Goal: Information Seeking & Learning: Stay updated

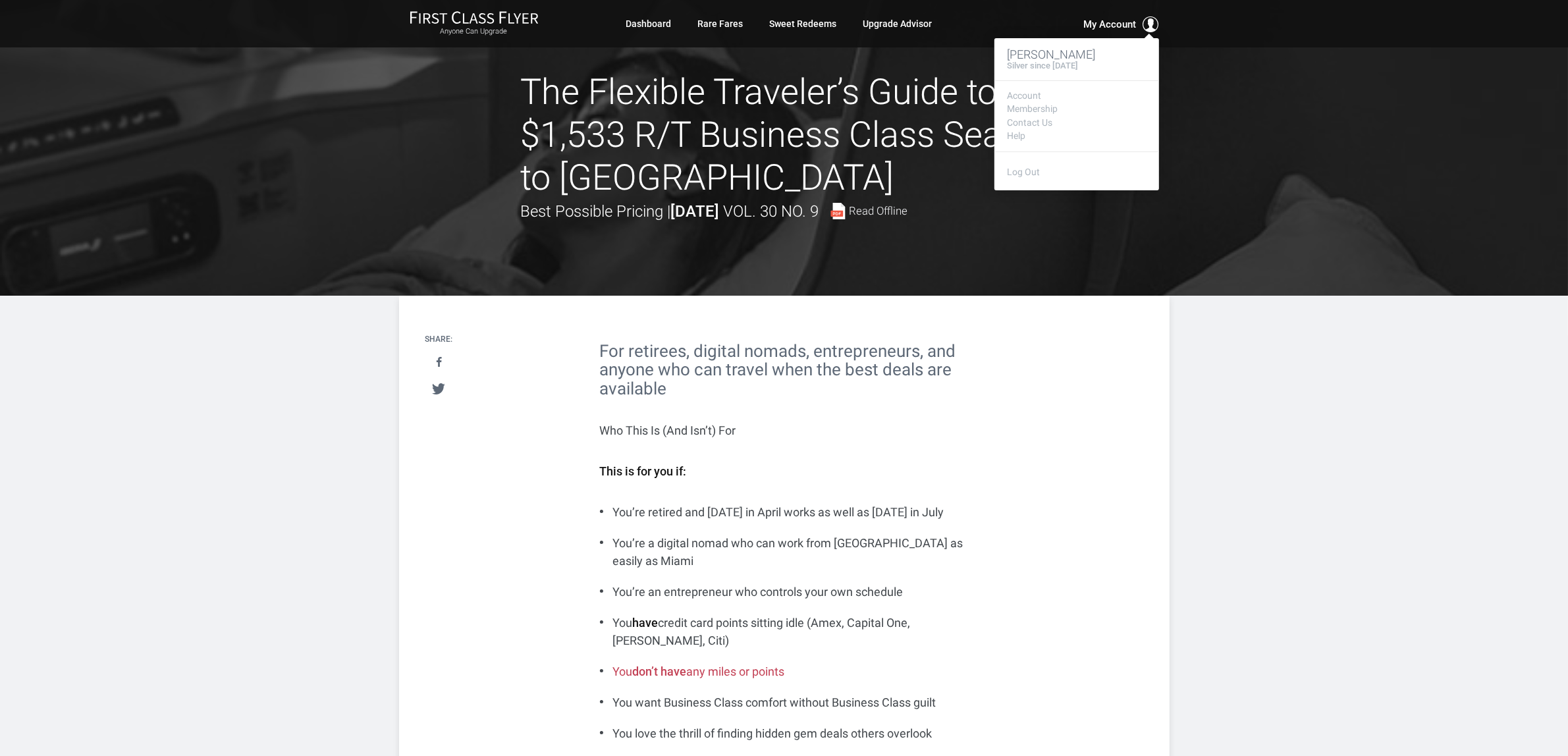
drag, startPoint x: 0, startPoint y: 0, endPoint x: 1113, endPoint y: 21, distance: 1113.2
click at [1108, 20] on span "My Account" at bounding box center [1110, 24] width 53 height 16
click at [1025, 172] on link "Log Out" at bounding box center [1024, 172] width 33 height 10
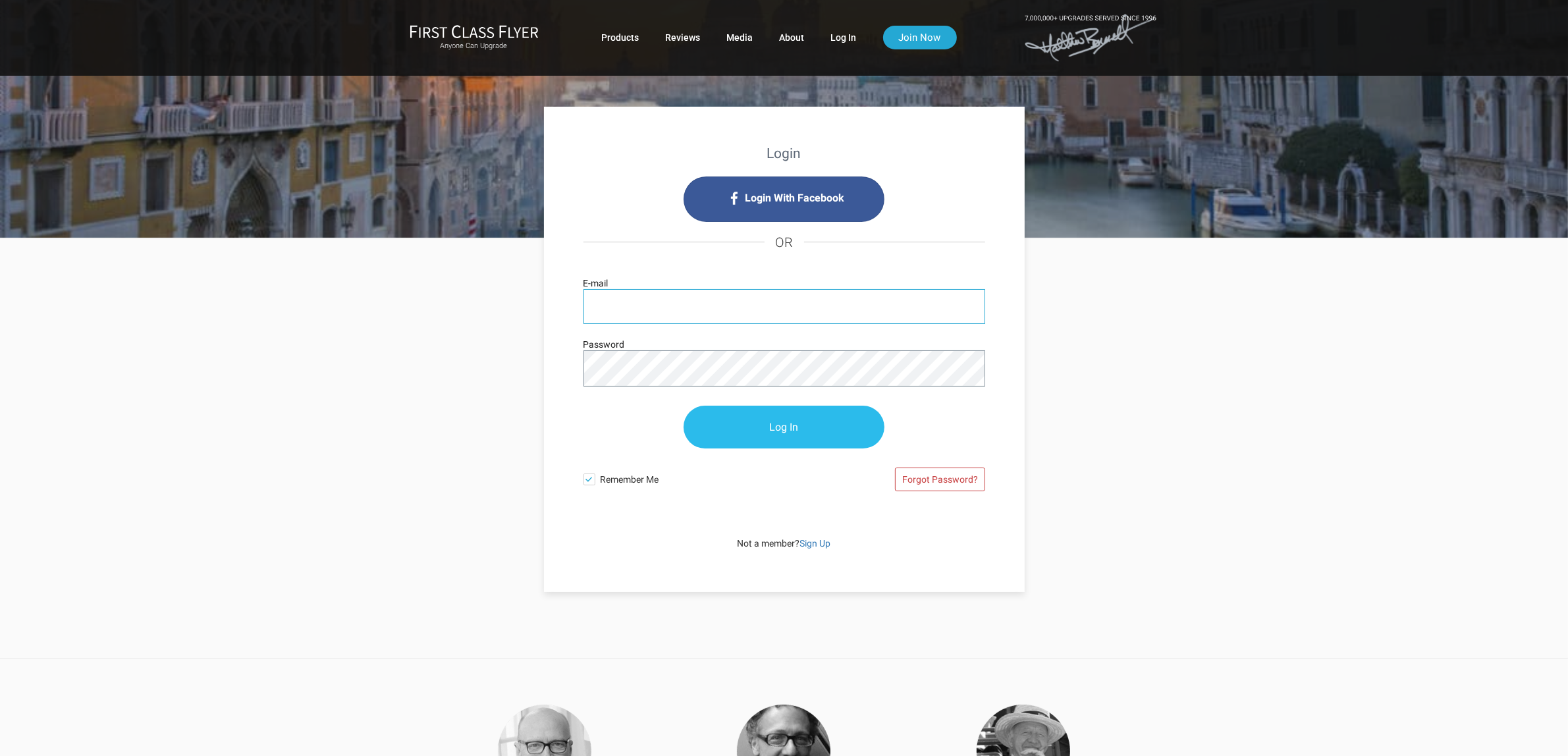
type input "[PERSON_NAME][EMAIL_ADDRESS][DOMAIN_NAME]"
click at [791, 425] on input "Log In" at bounding box center [783, 428] width 201 height 43
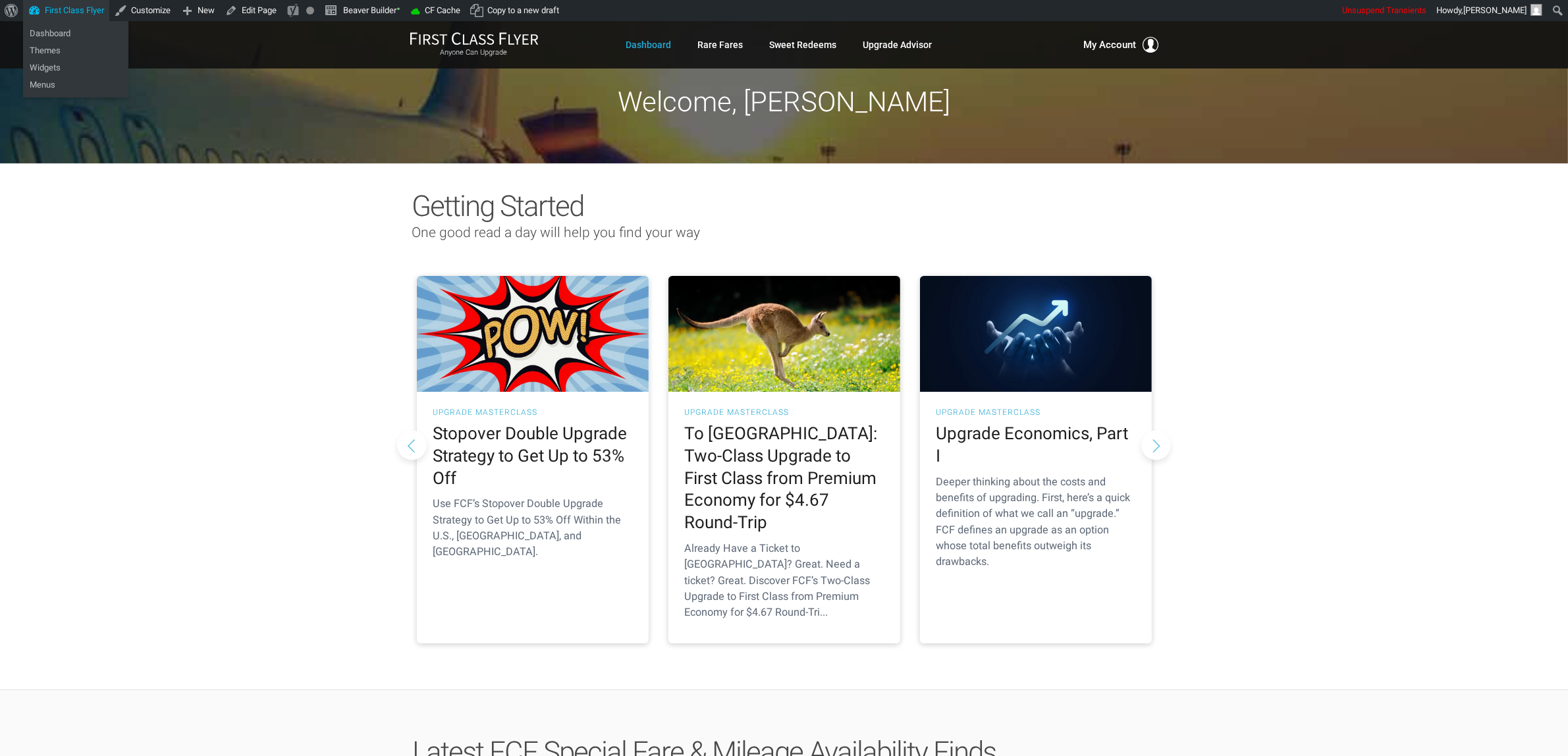
click at [63, 9] on link "First Class Flyer" at bounding box center [66, 10] width 87 height 21
click at [58, 33] on link "Dashboard" at bounding box center [76, 33] width 105 height 17
click at [897, 48] on link "Upgrade Advisor" at bounding box center [897, 44] width 69 height 24
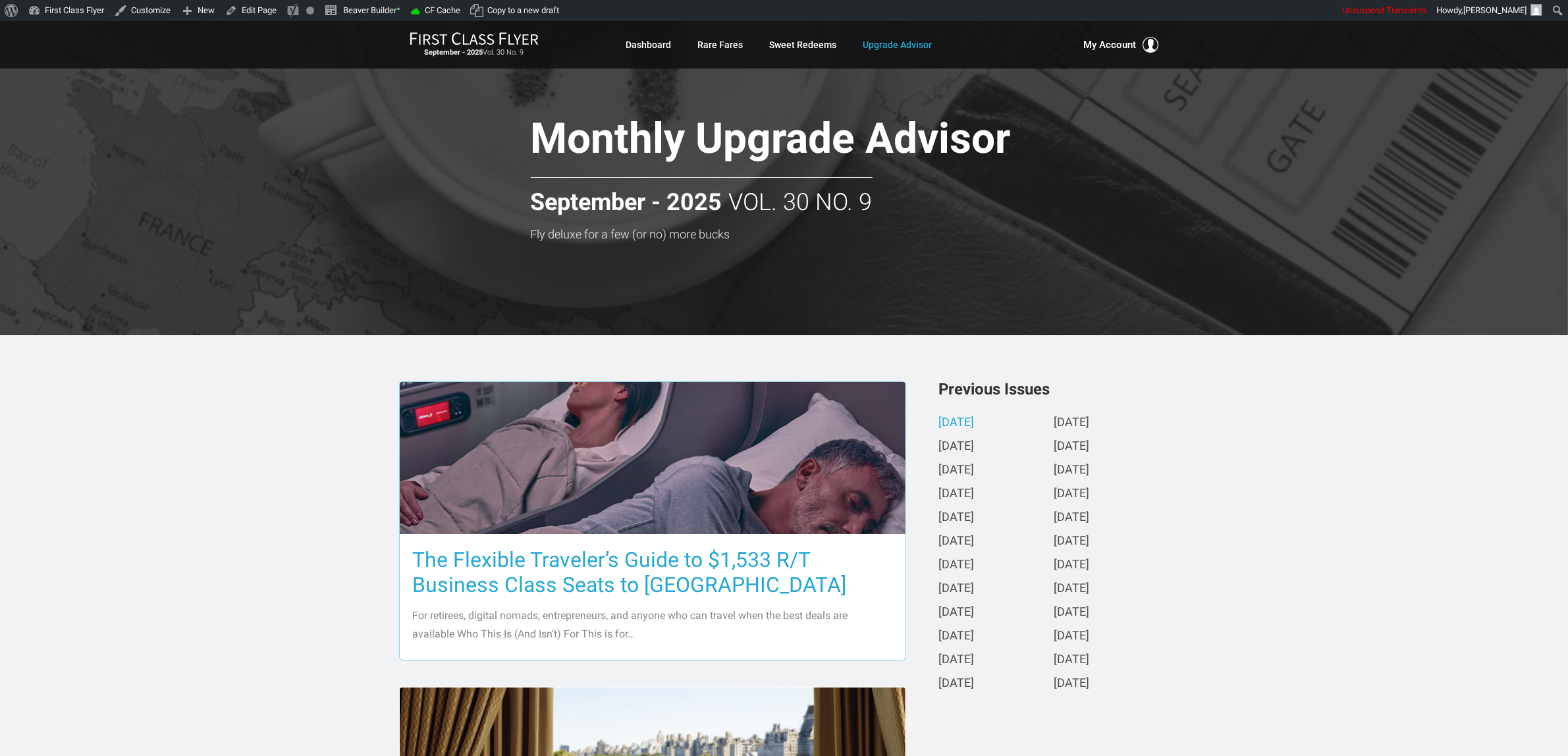
scroll to position [82, 0]
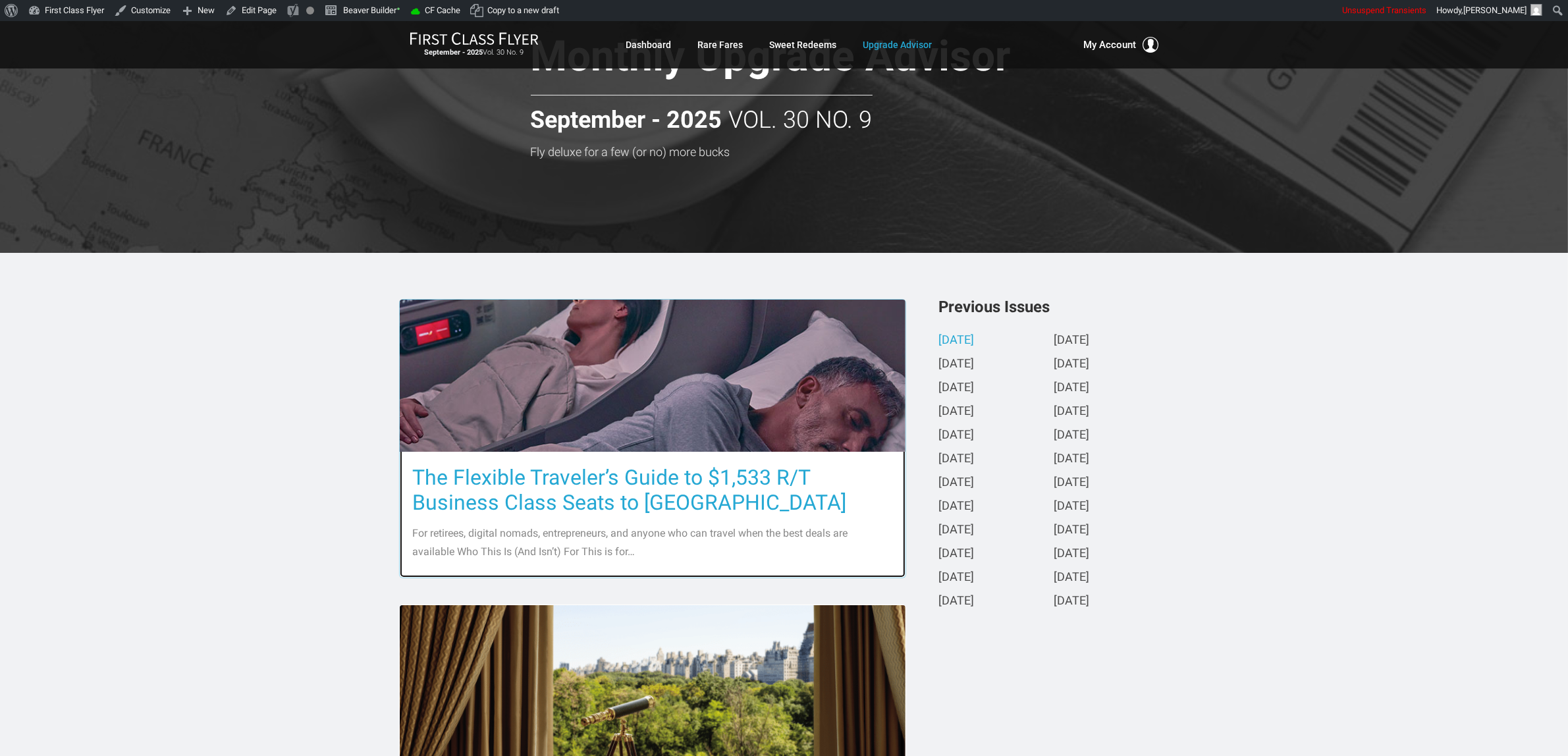
click at [614, 491] on h3 "The Flexible Traveler’s Guide to $1,533 R/T Business Class Seats to [GEOGRAPHIC…" at bounding box center [652, 490] width 479 height 50
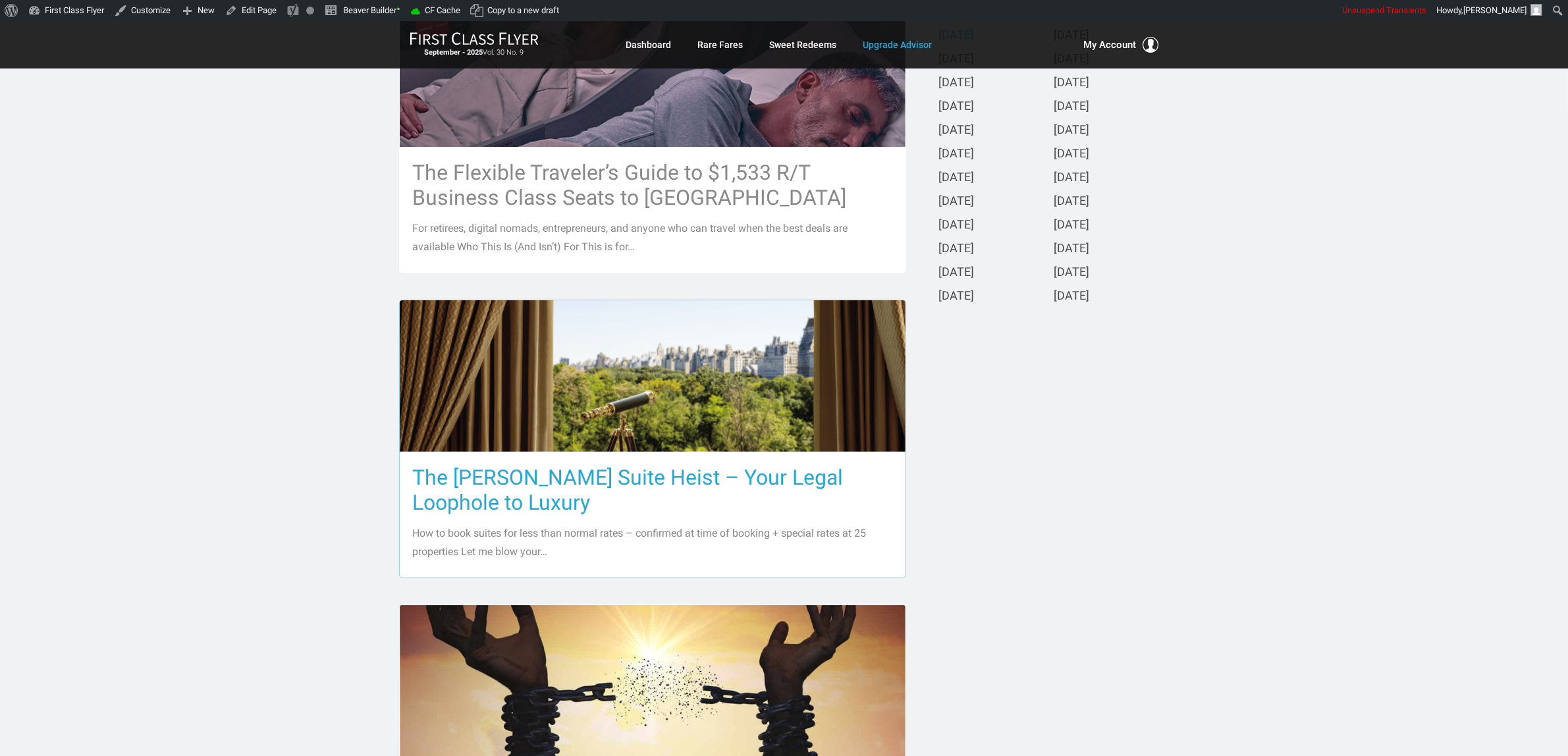
scroll to position [164, 0]
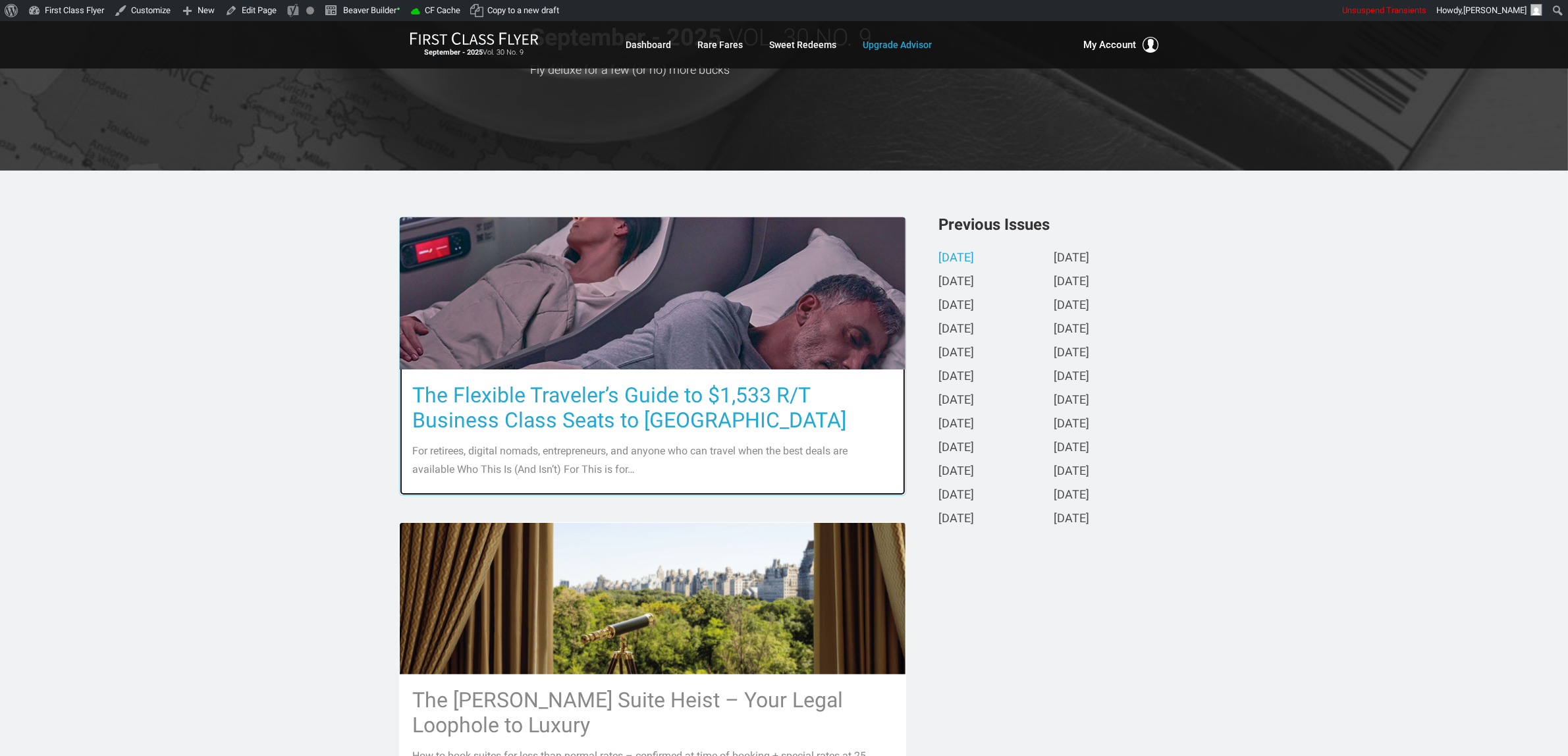
click at [715, 407] on h3 "The Flexible Traveler’s Guide to $1,533 R/T Business Class Seats to [GEOGRAPHIC…" at bounding box center [652, 408] width 479 height 50
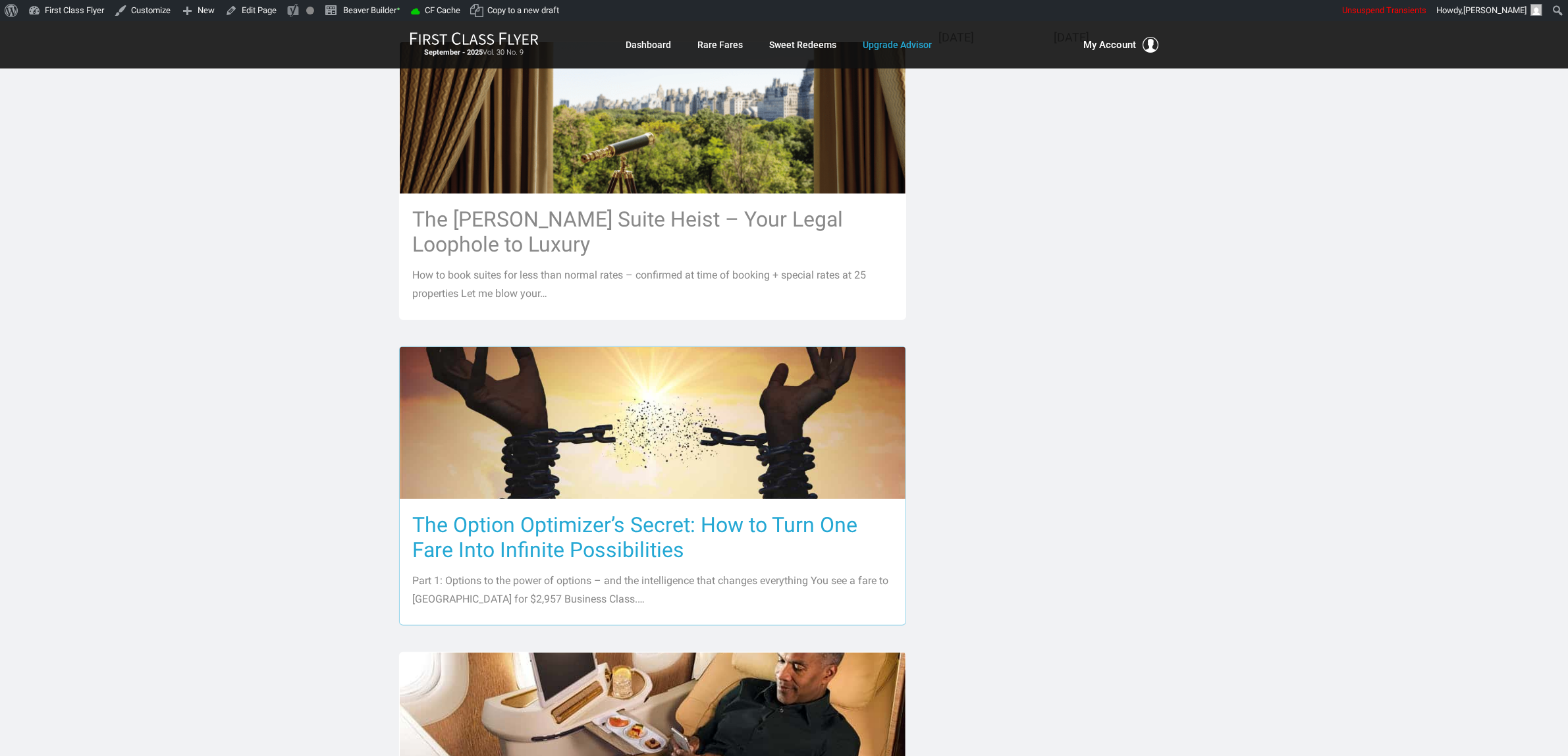
scroll to position [658, 0]
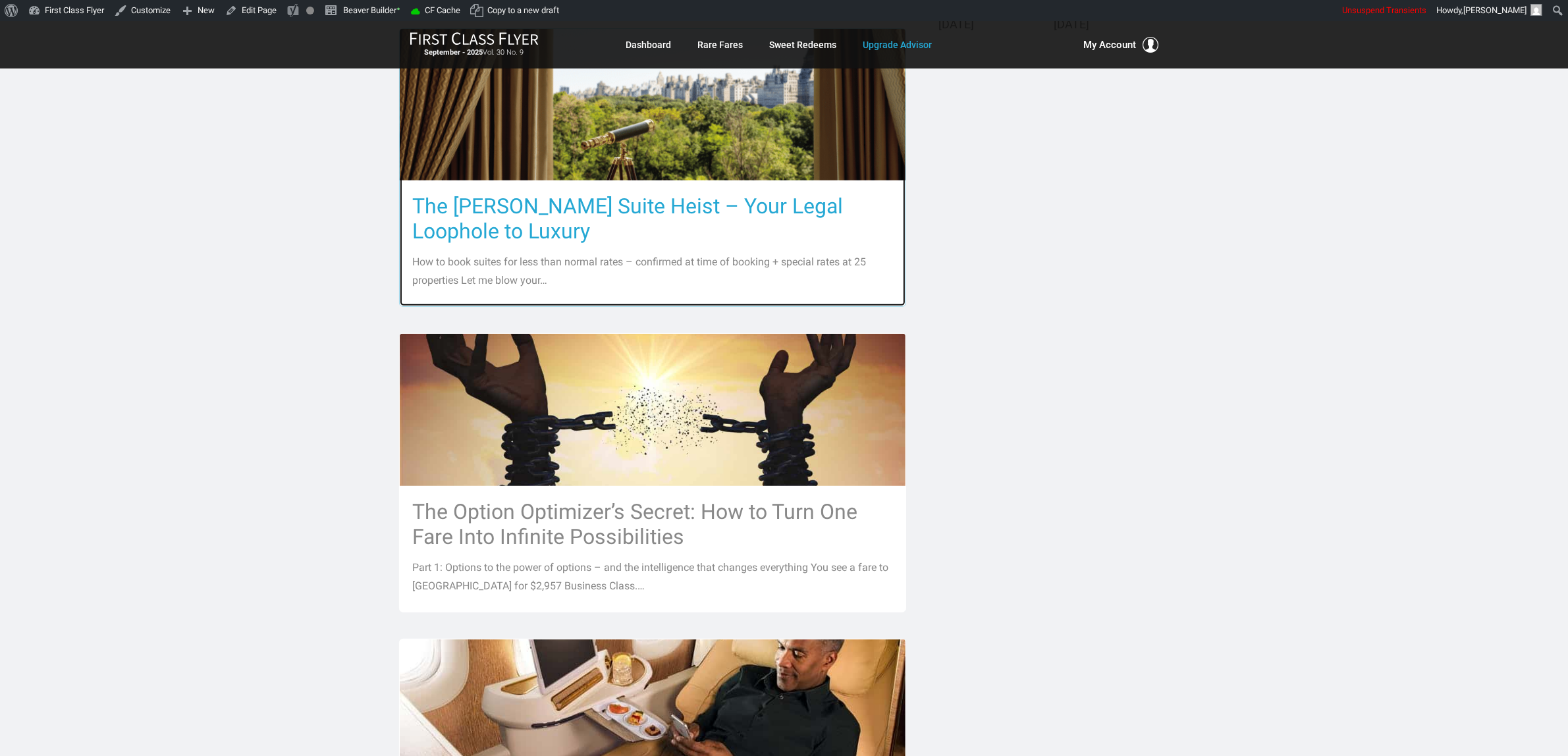
click at [757, 212] on h3 "The [PERSON_NAME] Suite Heist – Your Legal Loophole to Luxury" at bounding box center [652, 218] width 479 height 50
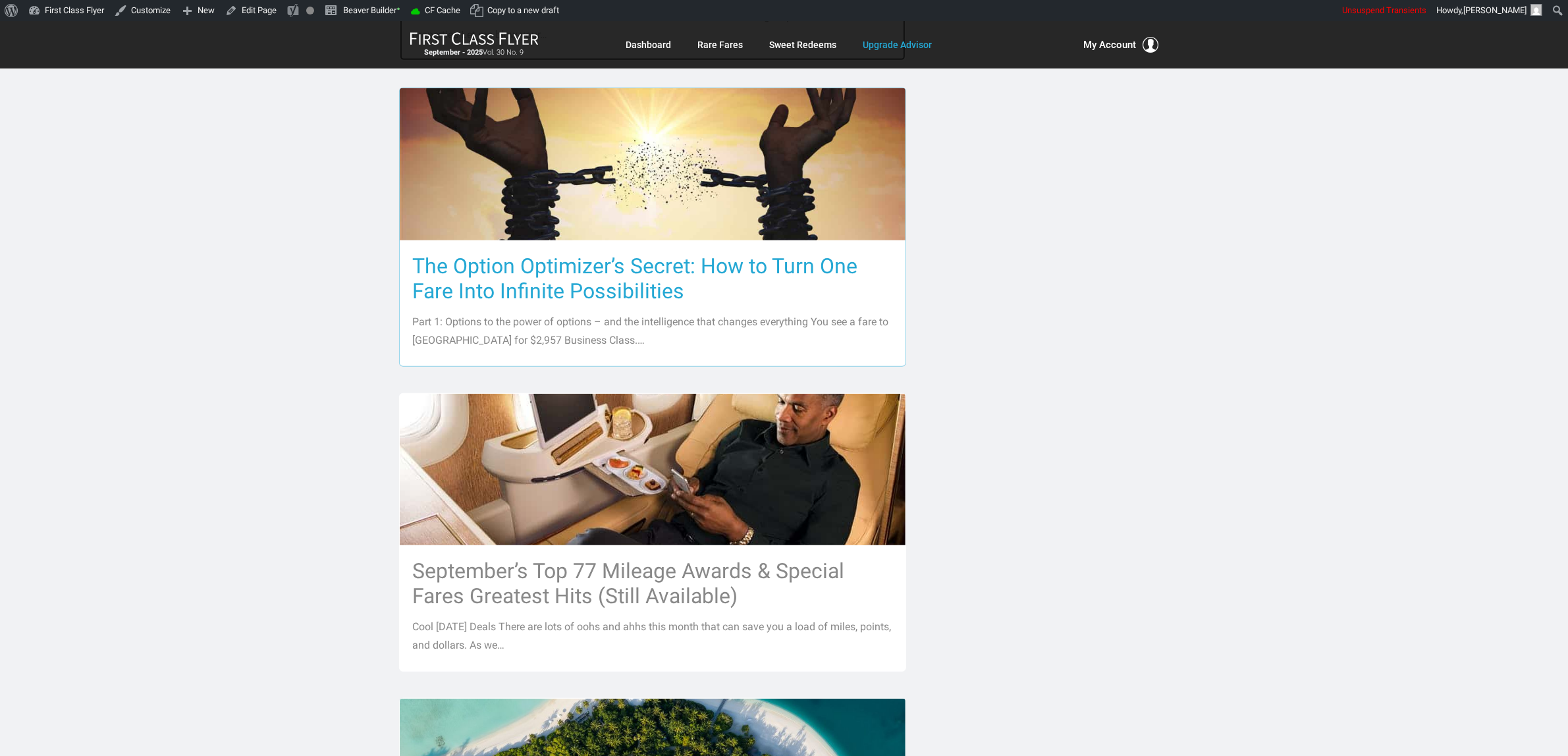
scroll to position [906, 0]
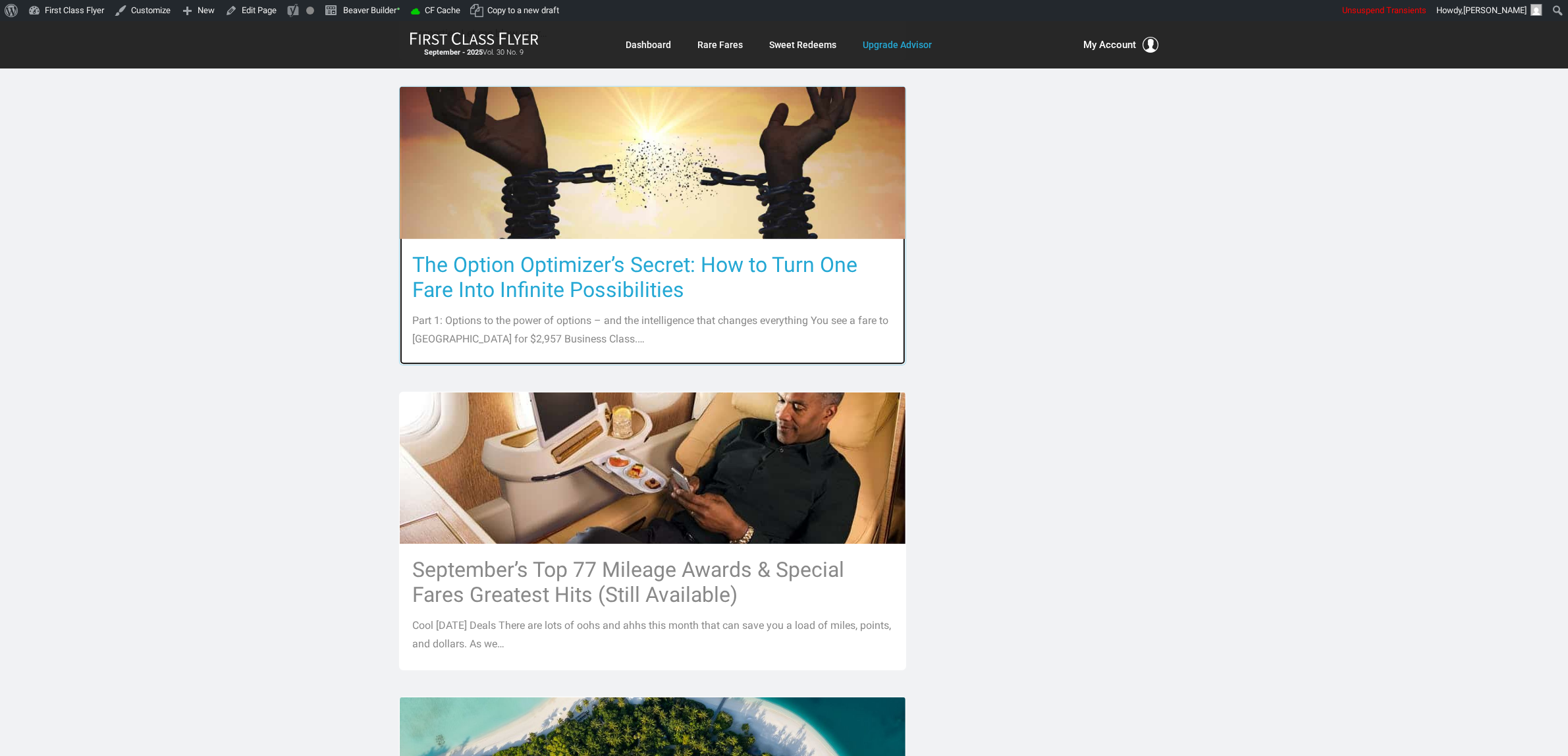
click at [747, 285] on h3 "The Option Optimizer’s Secret: How to Turn One Fare Into Infinite Possibilities" at bounding box center [652, 278] width 479 height 50
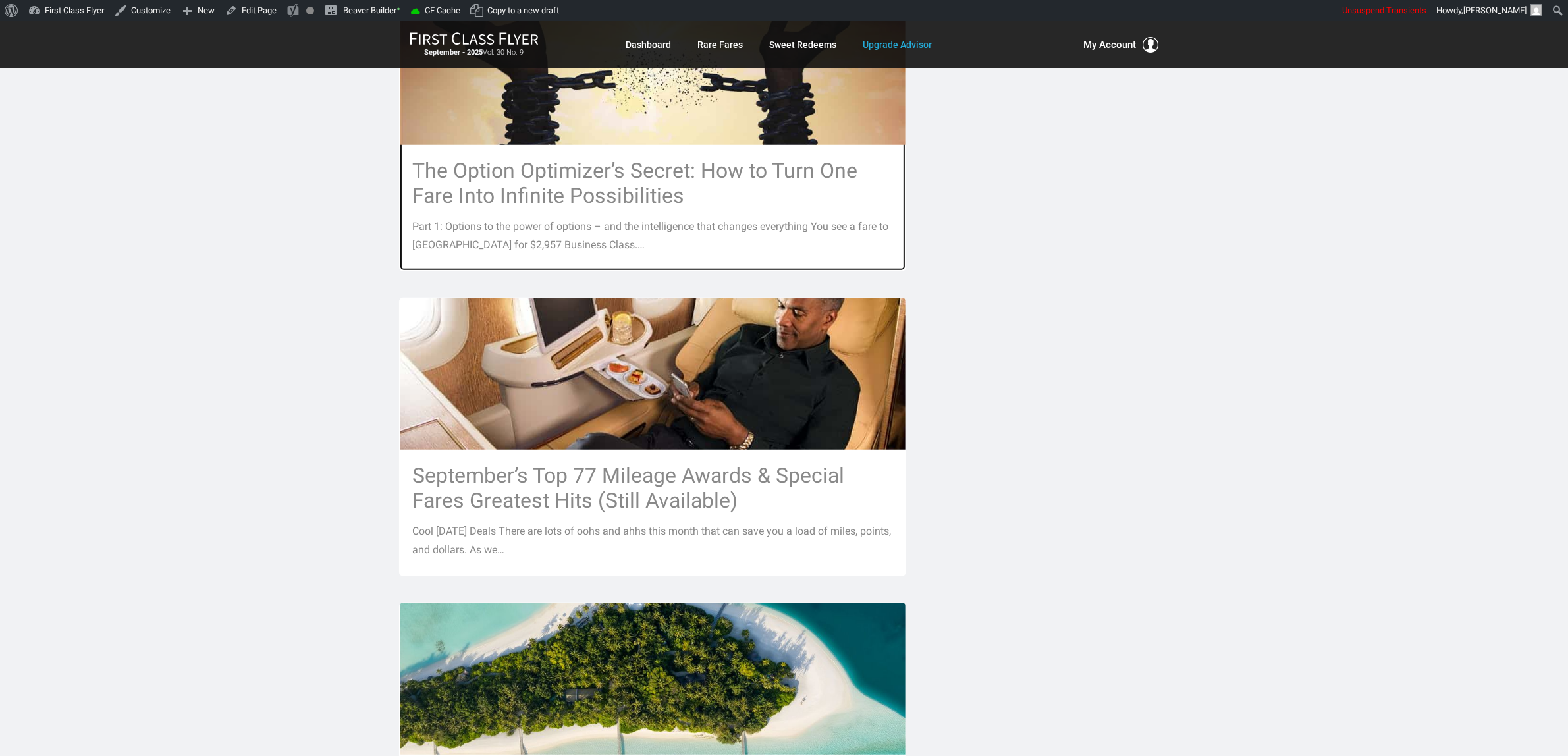
scroll to position [1317, 0]
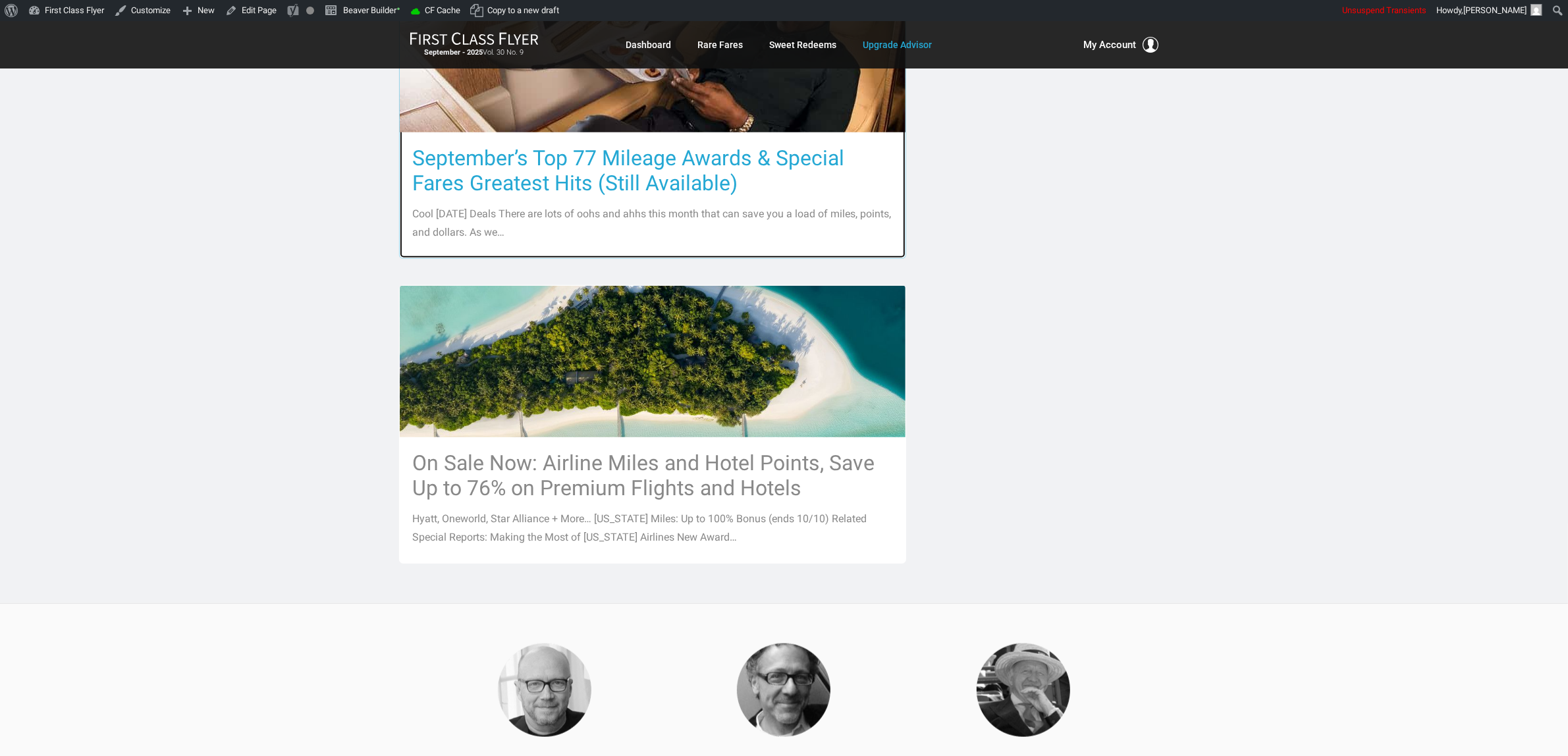
click at [733, 175] on h3 "September’s Top 77 Mileage Awards & Special Fares Greatest Hits (Still Availabl…" at bounding box center [652, 171] width 479 height 50
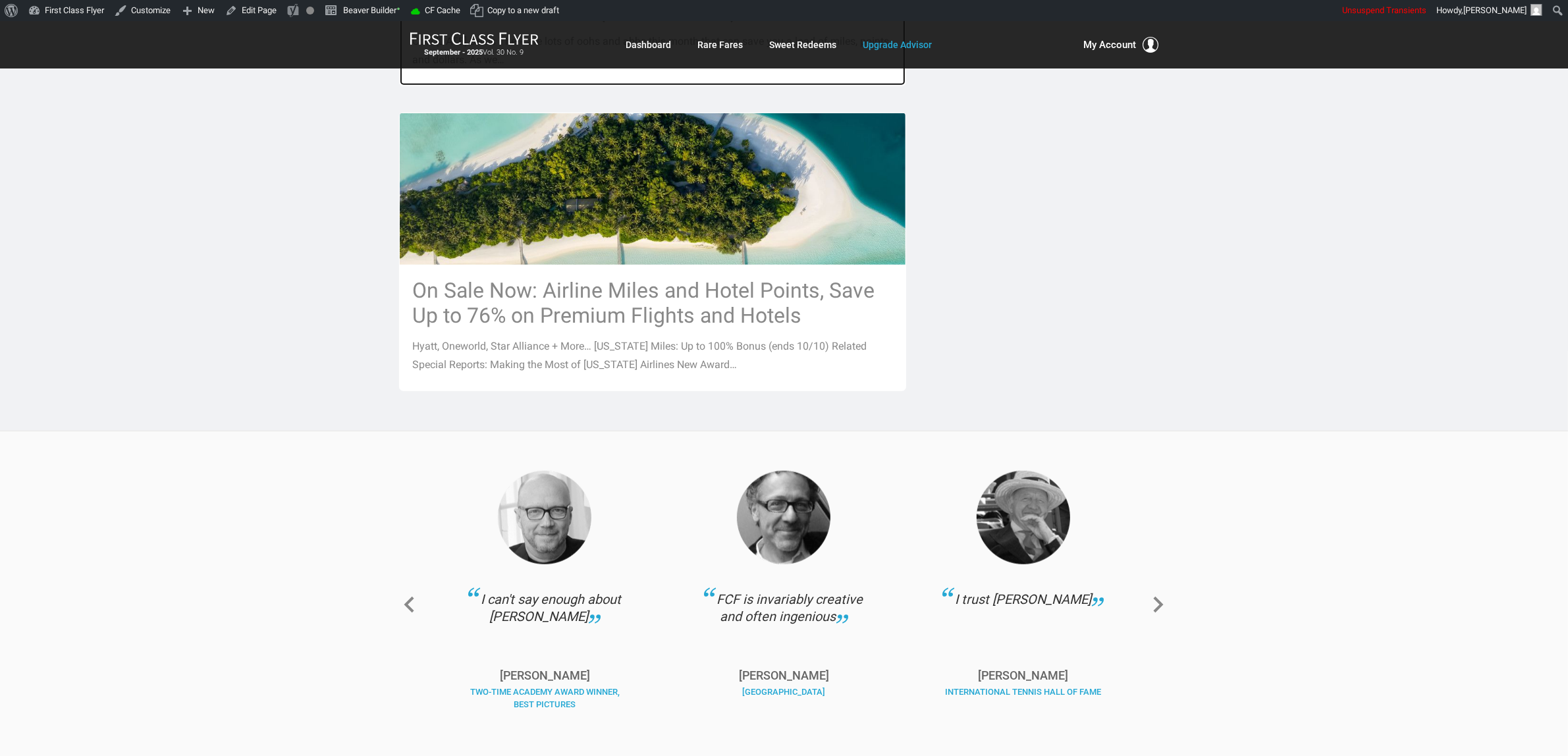
scroll to position [1564, 0]
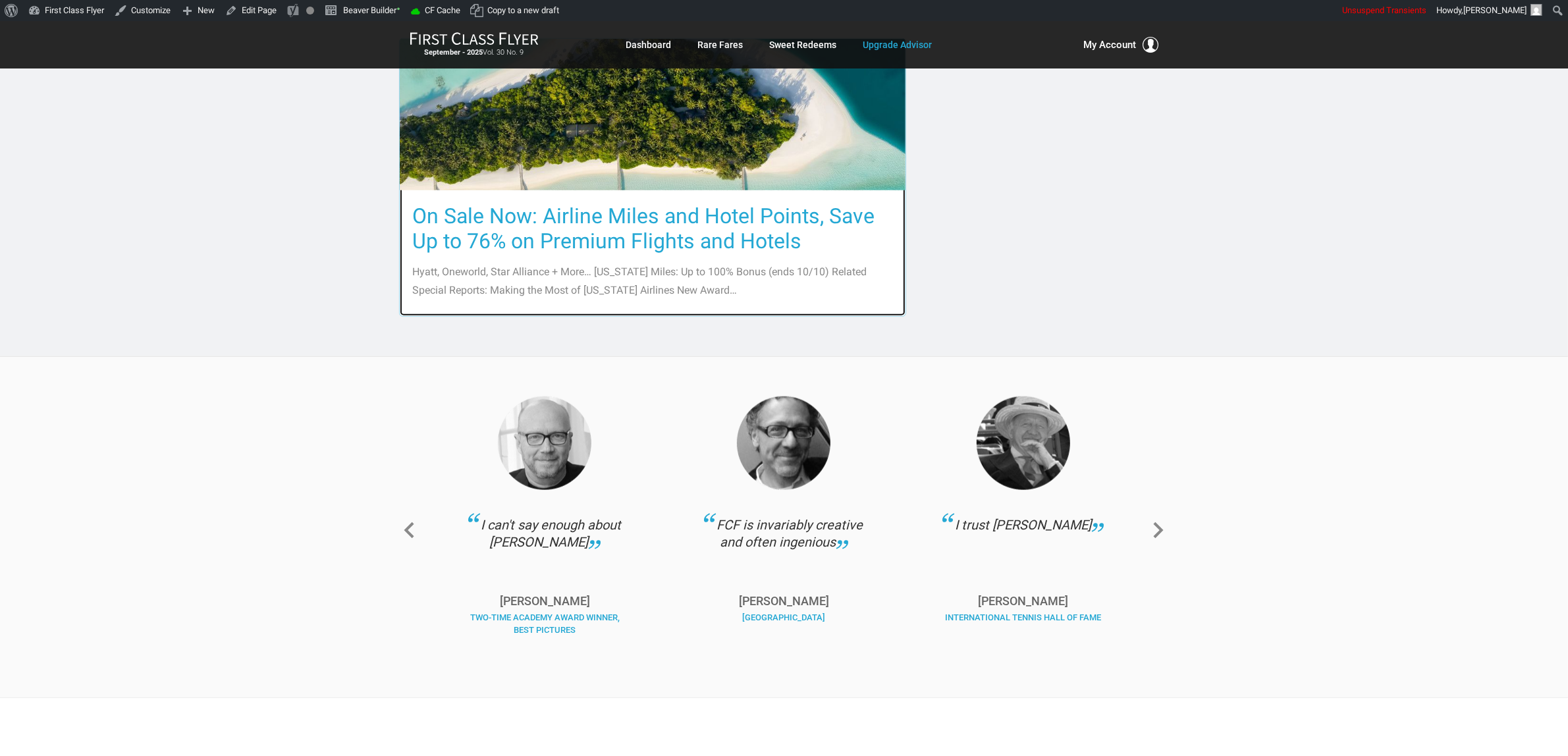
click at [712, 229] on h3 "On Sale Now: Airline Miles and Hotel Points, Save Up to 76% on Premium Flights …" at bounding box center [652, 229] width 479 height 50
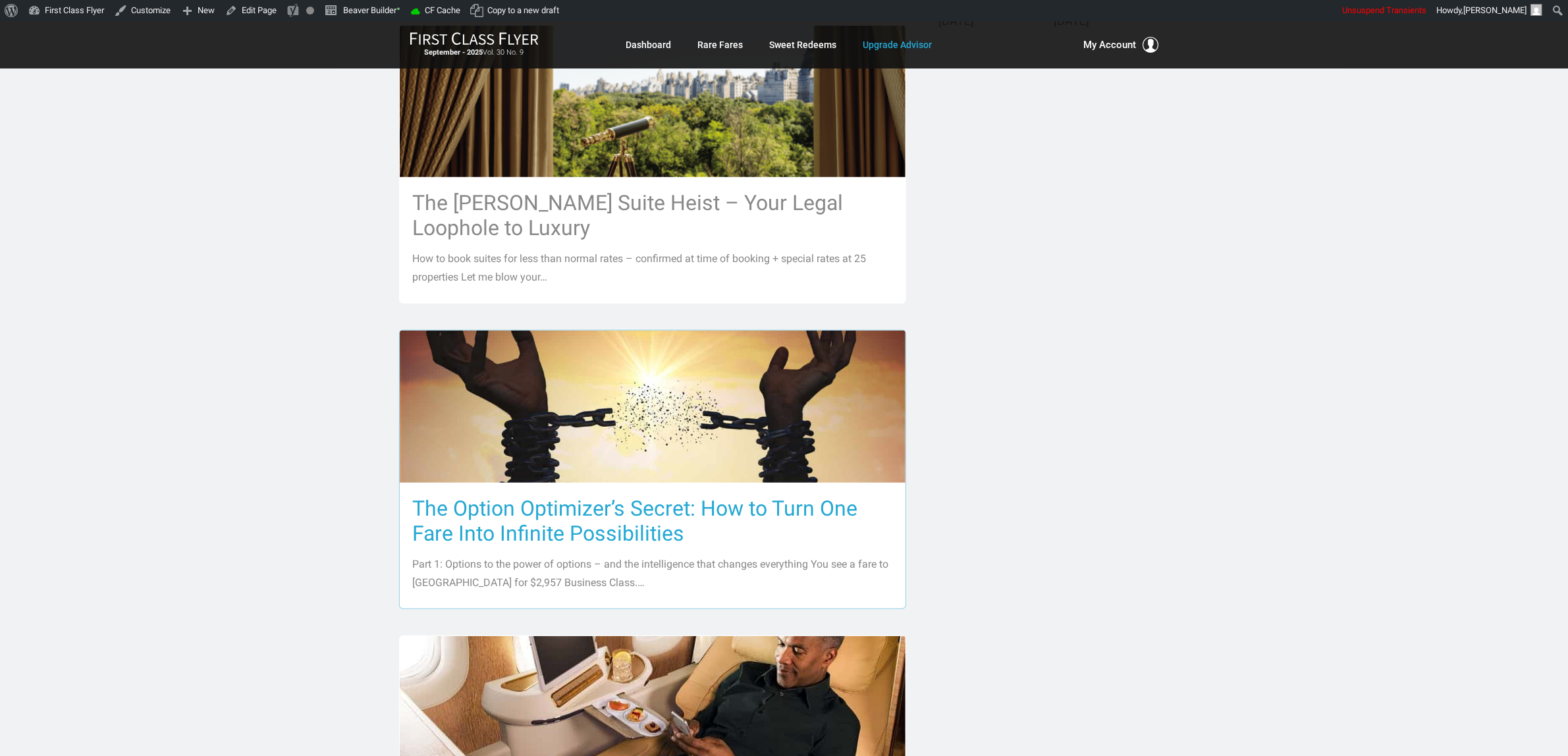
scroll to position [823, 0]
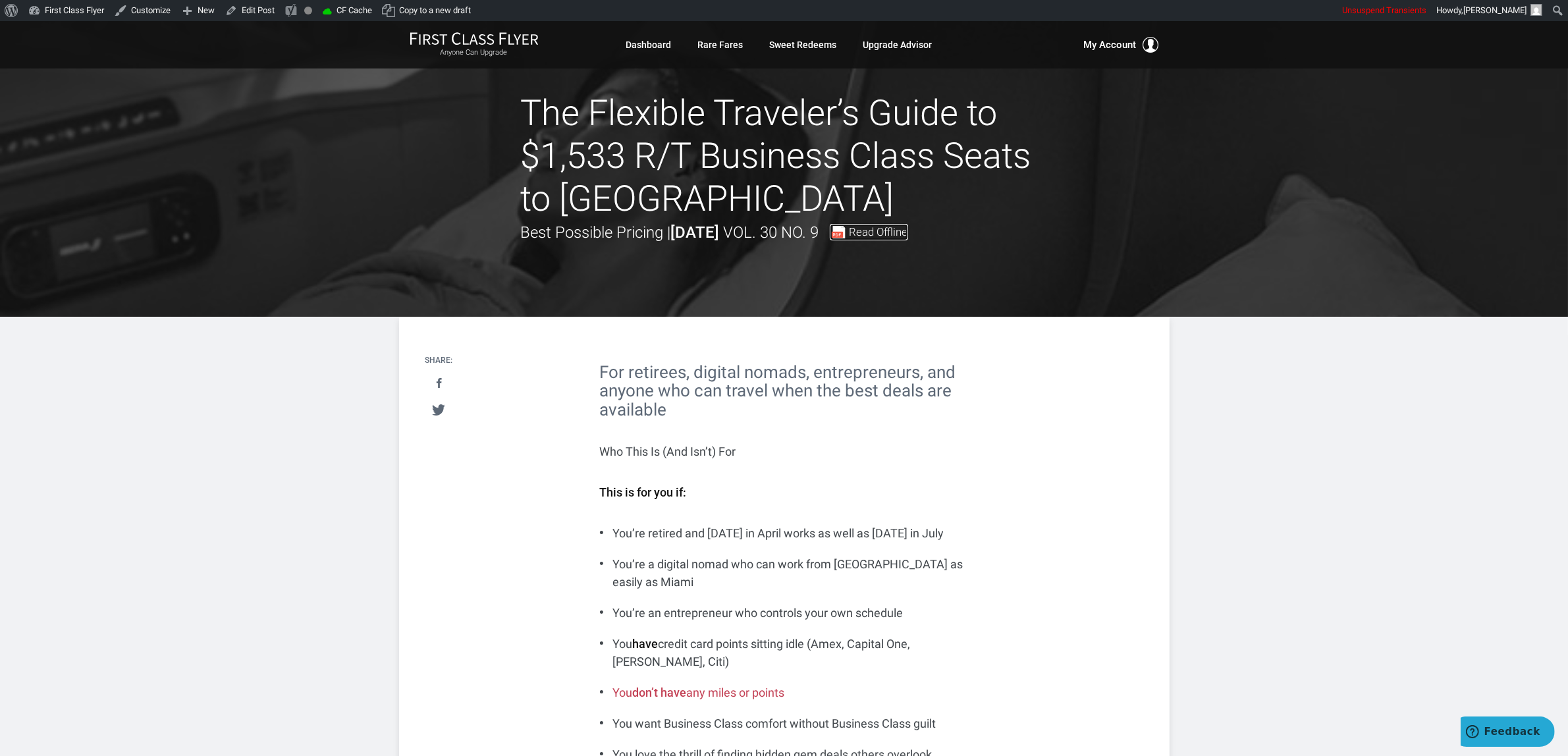
click at [908, 229] on span "Read Offline" at bounding box center [878, 232] width 58 height 11
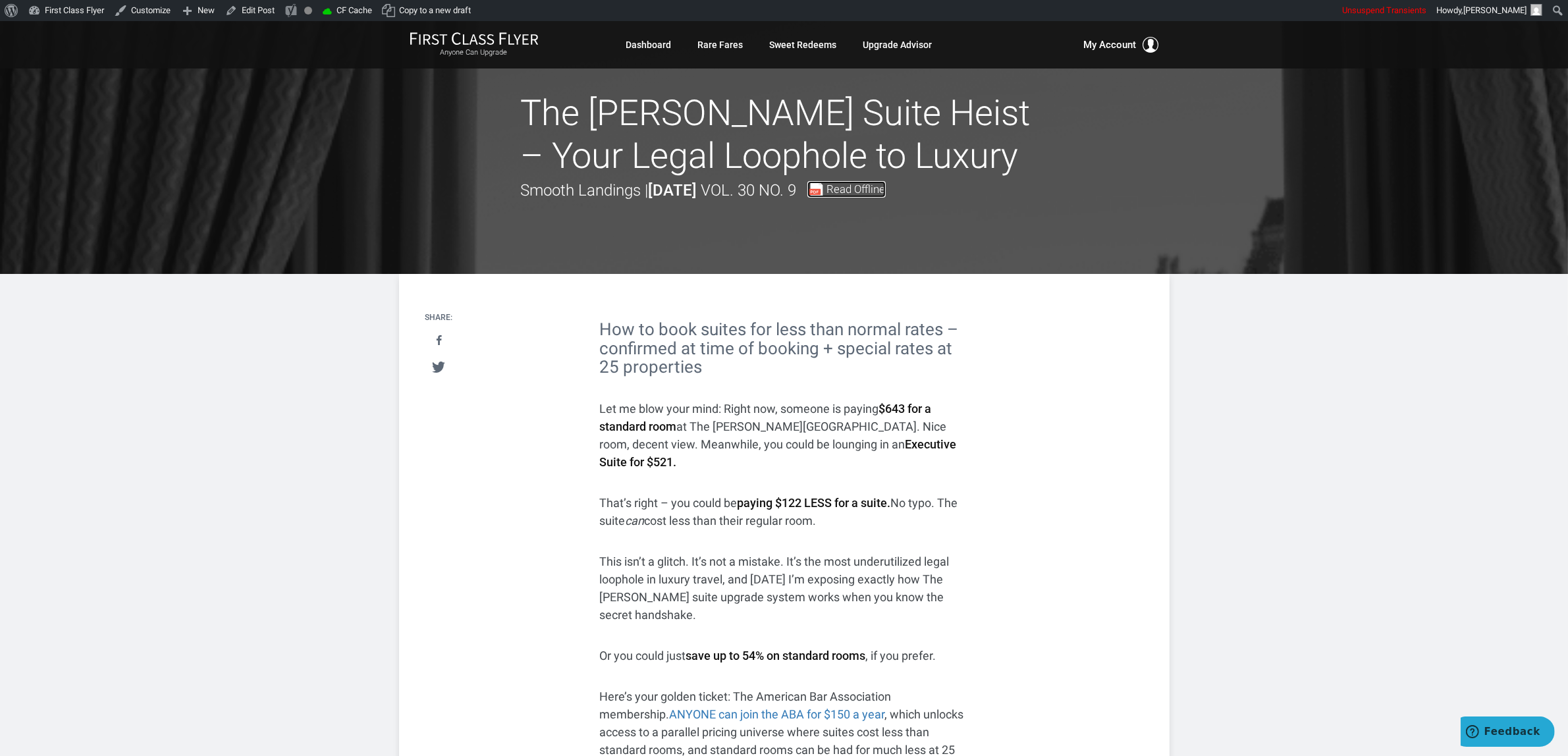
click at [885, 184] on span "Read Offline" at bounding box center [856, 189] width 58 height 11
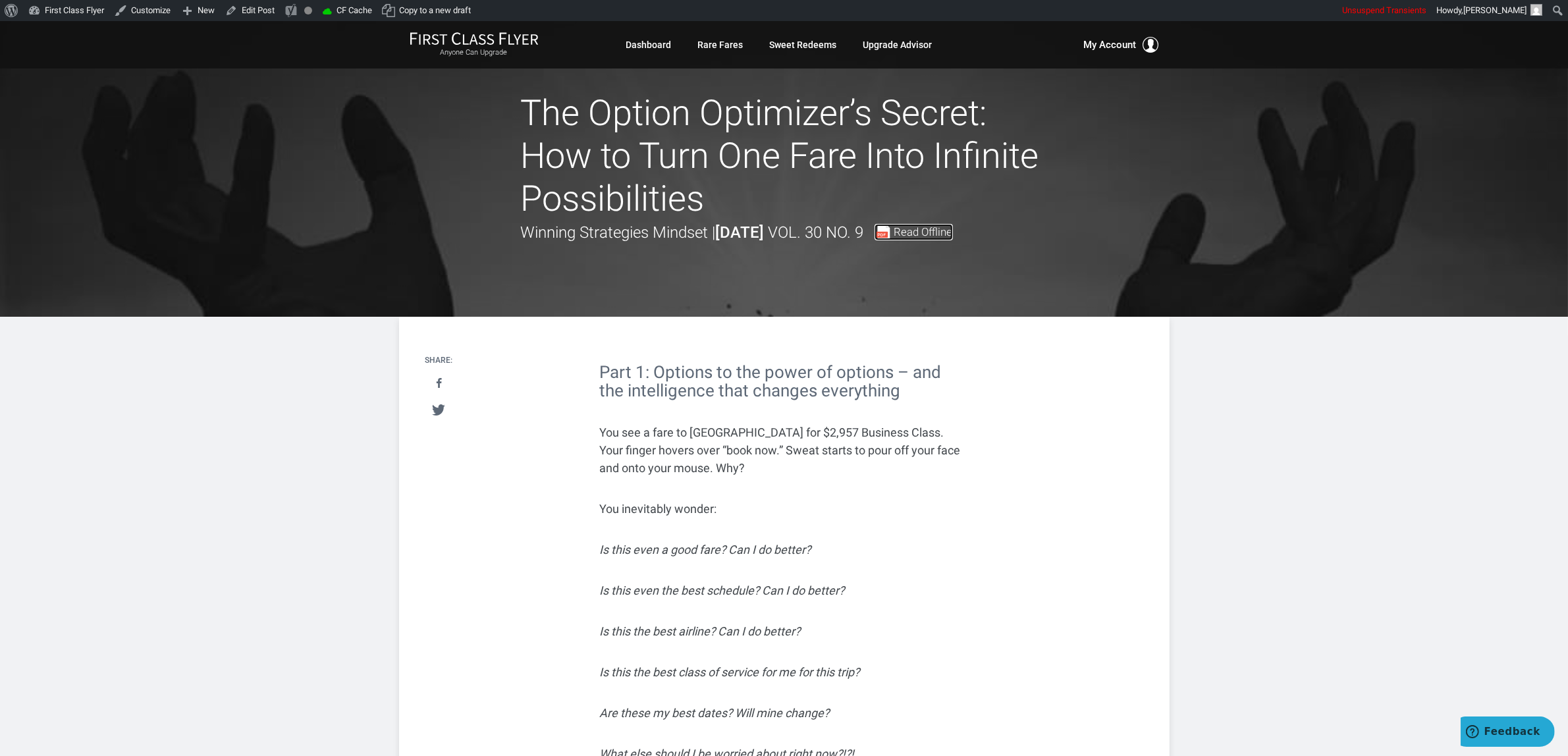
click at [953, 234] on span "Read Offline" at bounding box center [923, 232] width 58 height 11
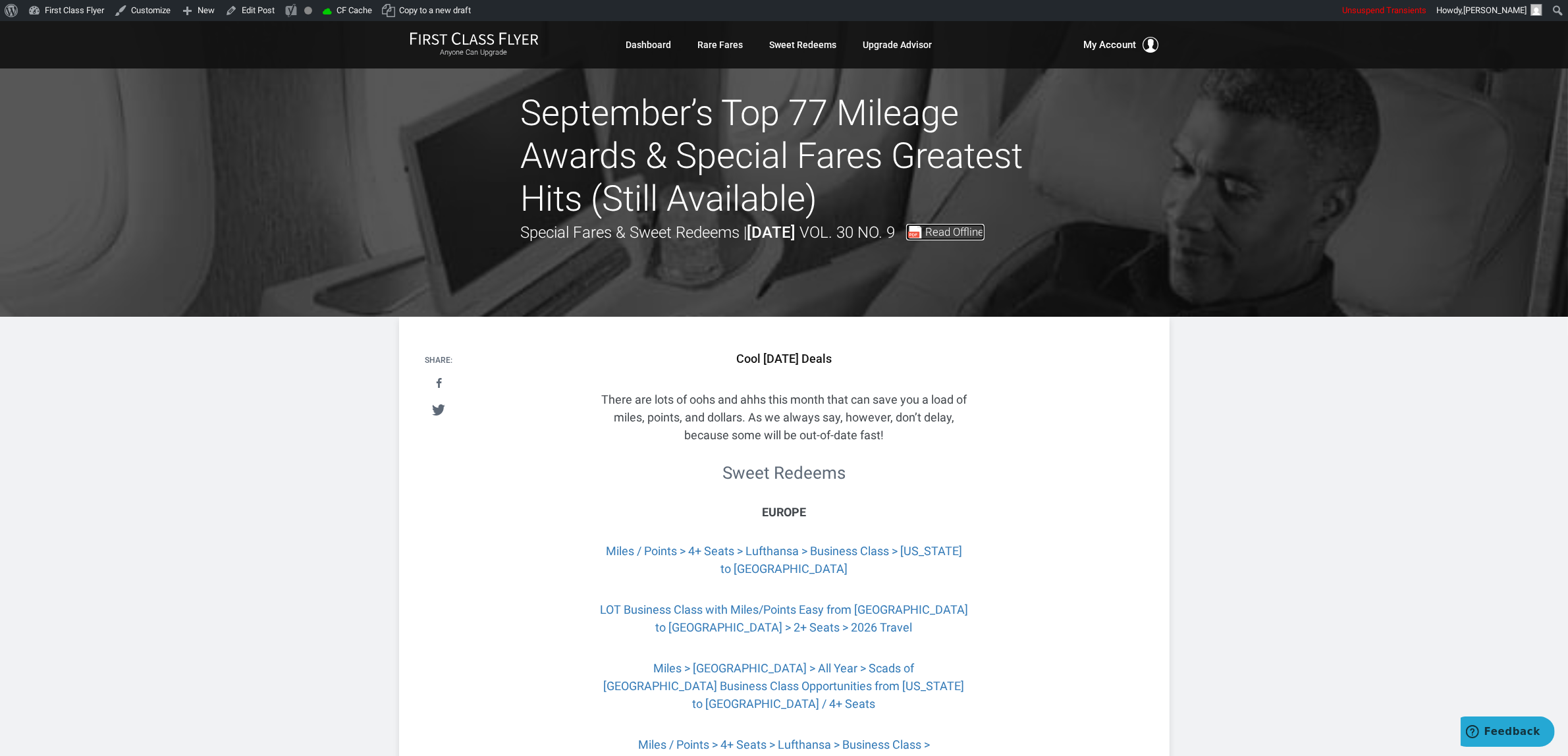
click at [925, 238] on span "Read Offline" at bounding box center [954, 232] width 58 height 11
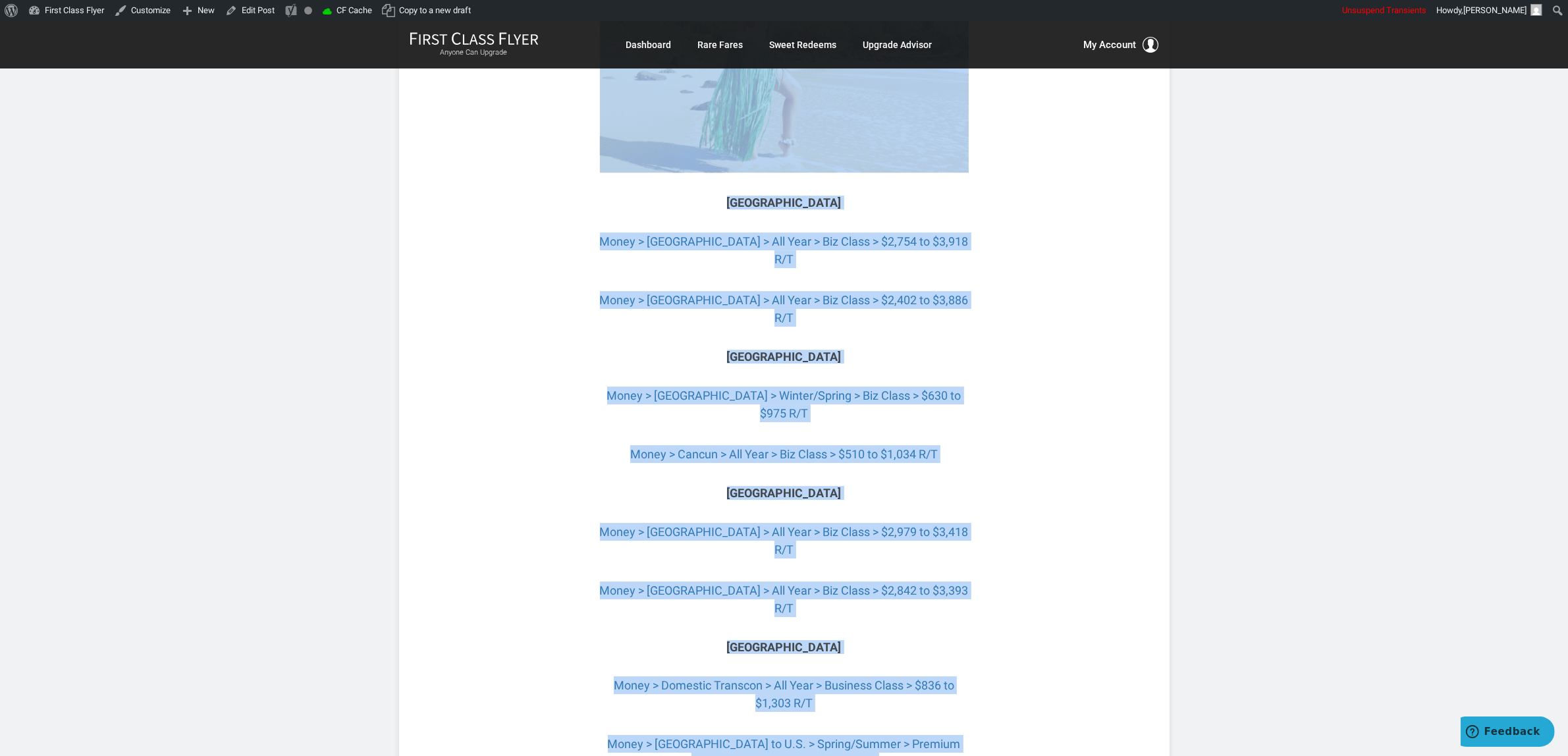
scroll to position [4766, 0]
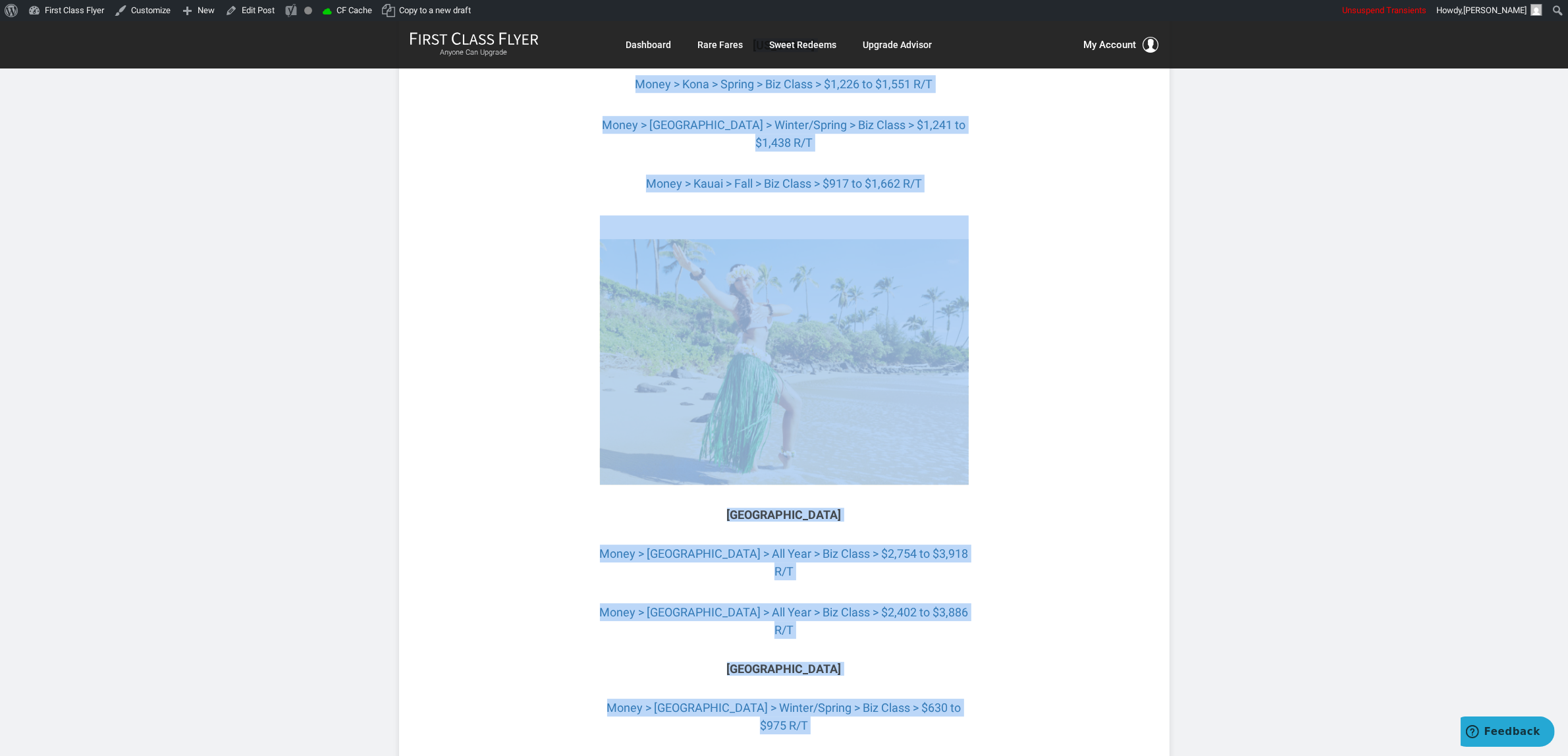
drag, startPoint x: 709, startPoint y: 376, endPoint x: 991, endPoint y: 669, distance: 406.7
copy div "Cool September 2025 Deals There are lots of oohs and ahhs this month that can s…"
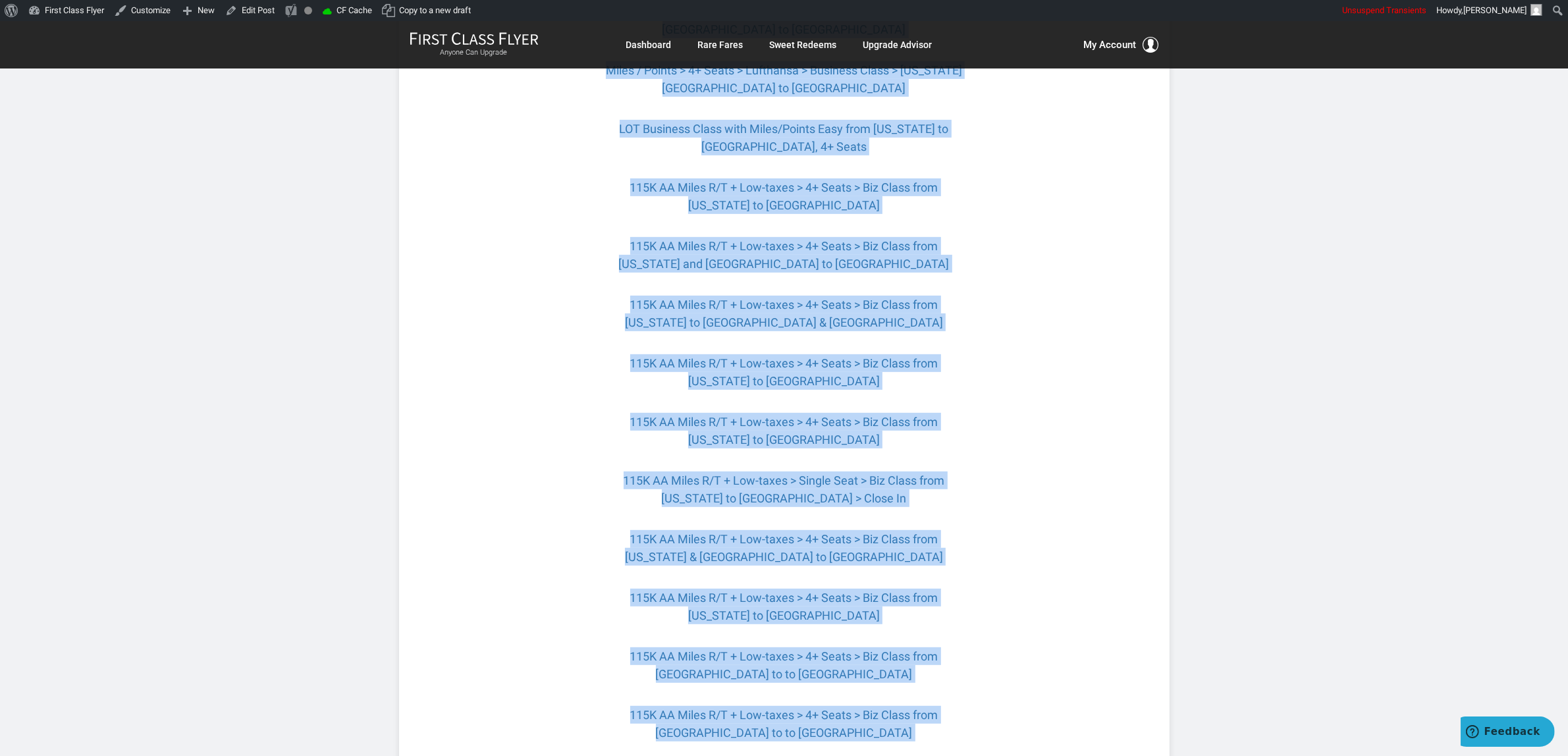
scroll to position [0, 0]
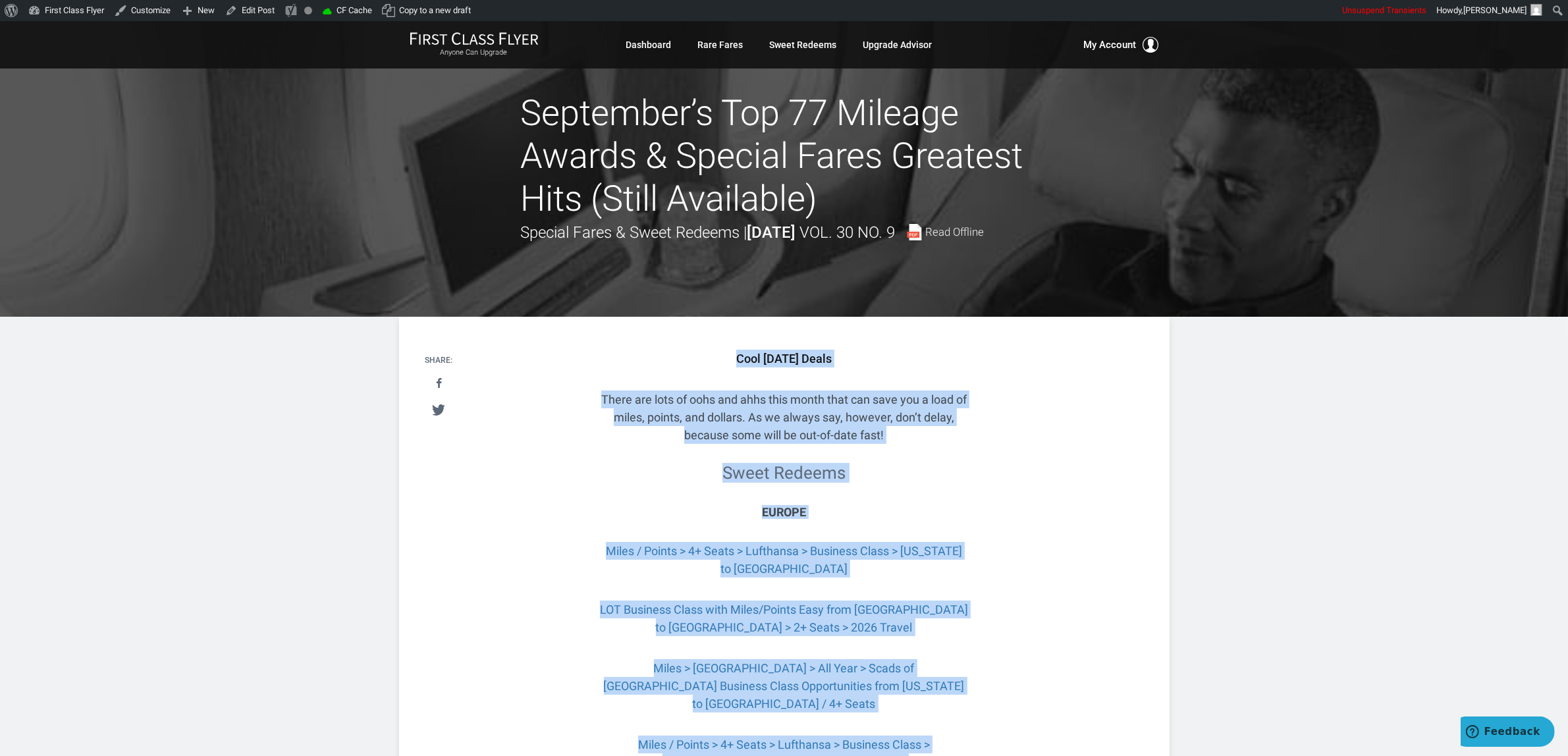
click at [889, 519] on h3 "Europe" at bounding box center [784, 512] width 369 height 13
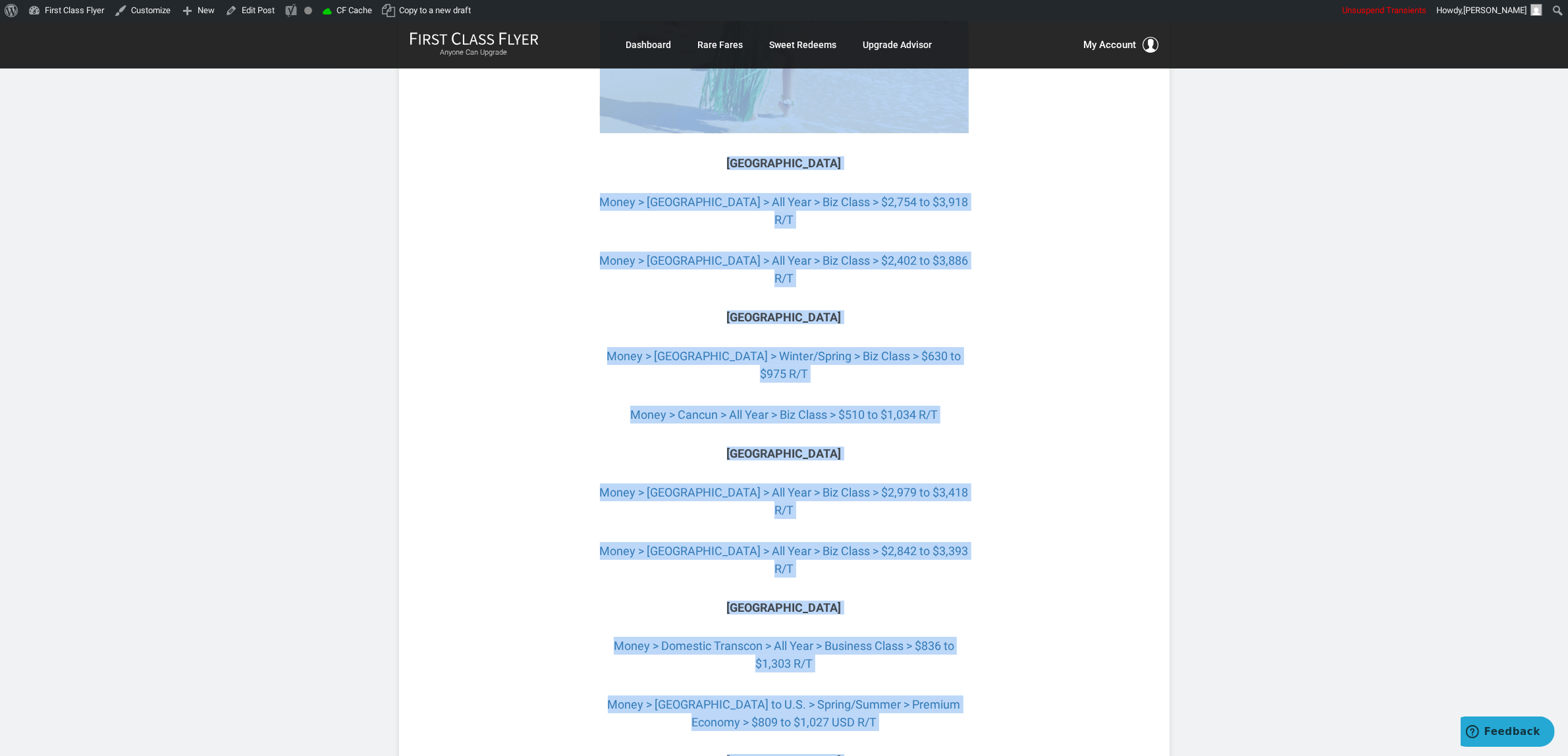
scroll to position [5137, 0]
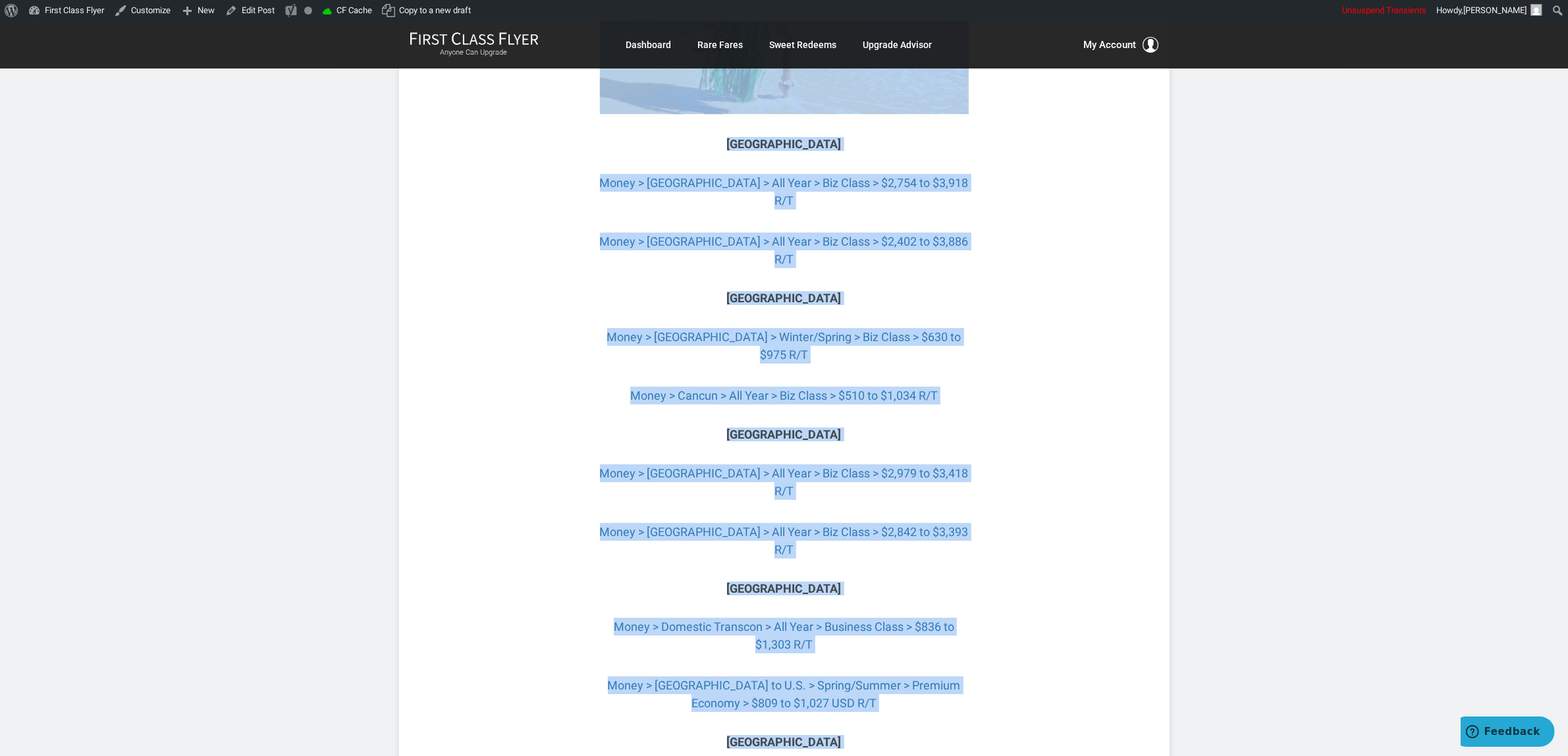
drag, startPoint x: 708, startPoint y: 382, endPoint x: 973, endPoint y: 307, distance: 275.4
copy div "Cool September 2025 Deals There are lots of oohs and ahhs this month that can s…"
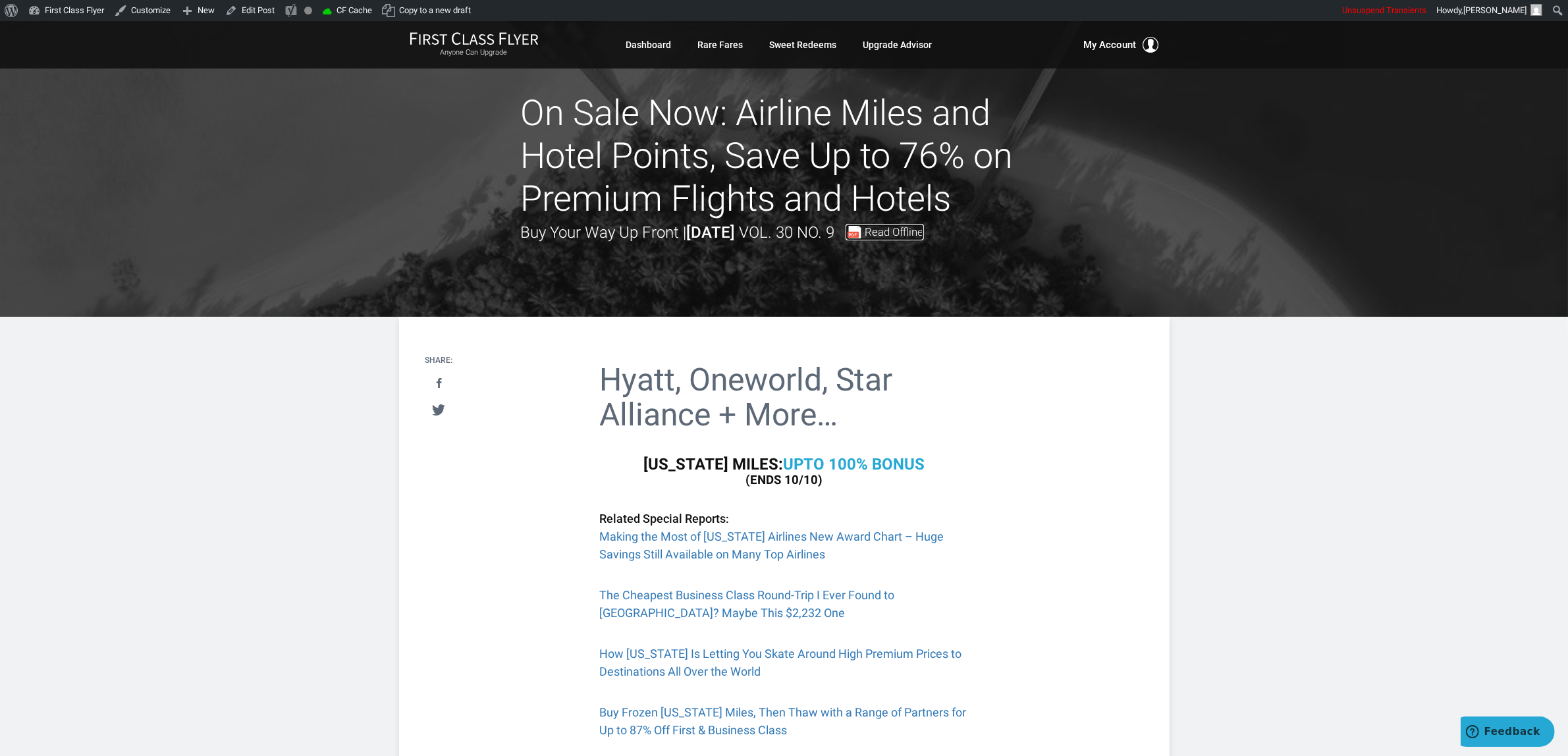
click at [924, 227] on span "Read Offline" at bounding box center [894, 232] width 58 height 11
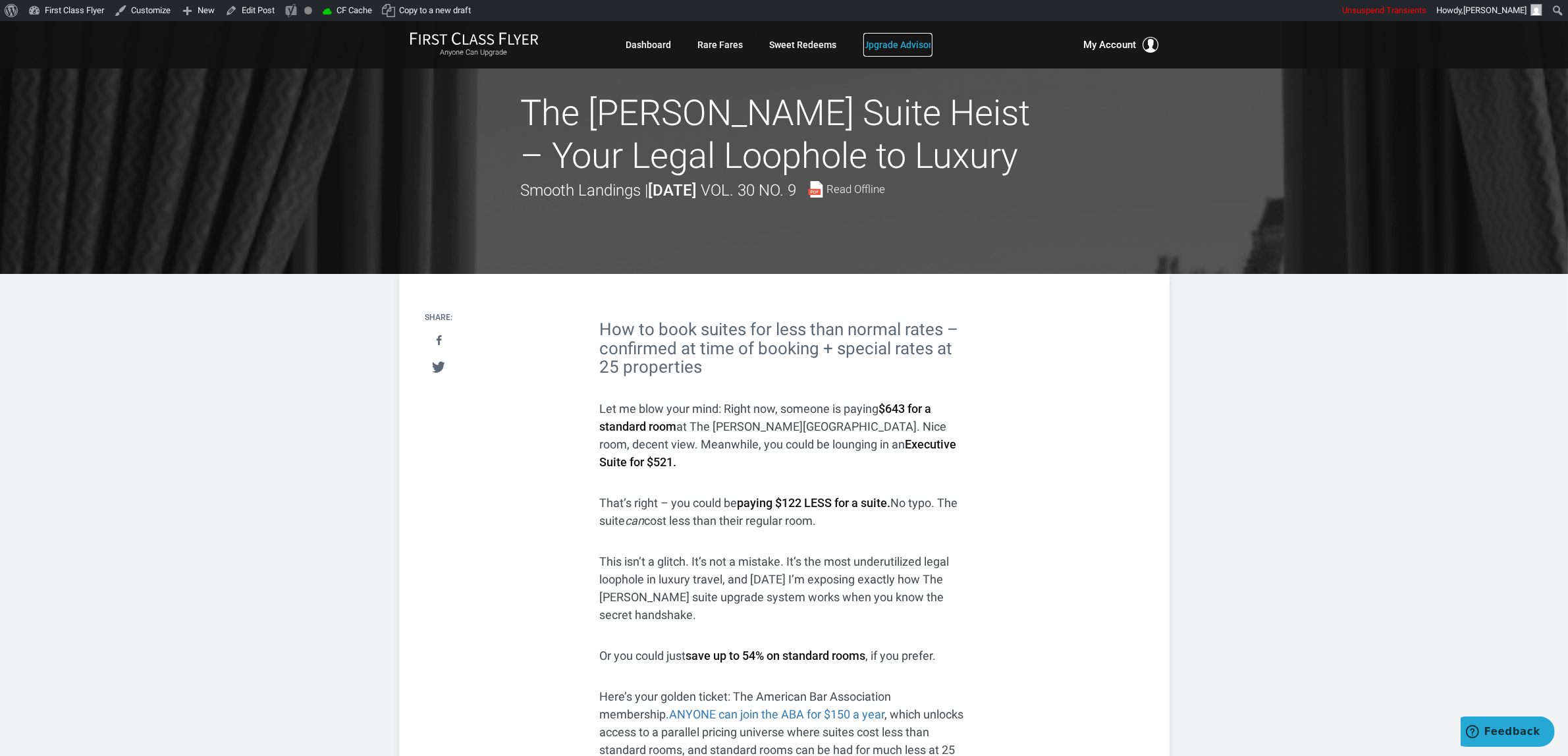
click at [883, 50] on link "Upgrade Advisor" at bounding box center [897, 44] width 69 height 24
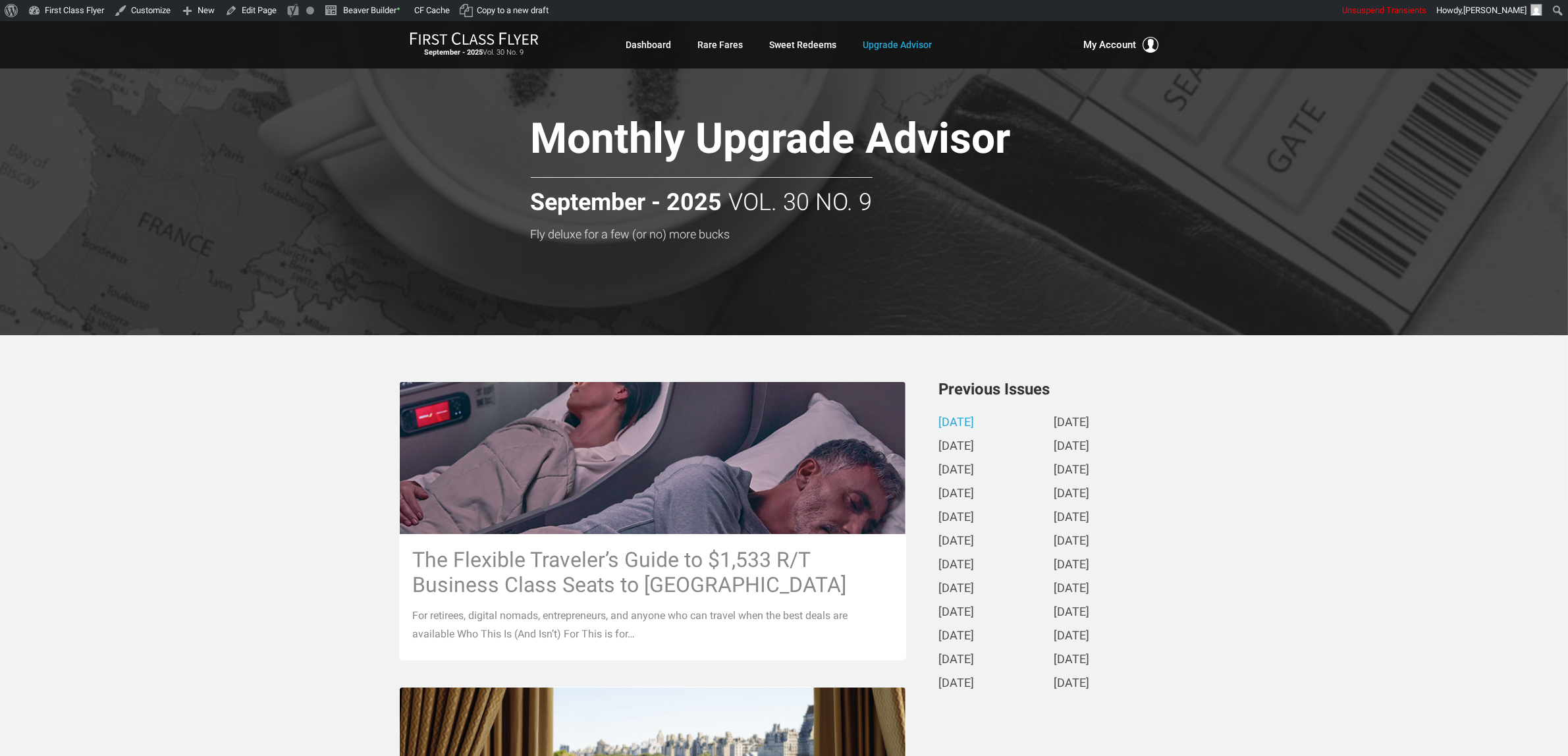
click at [667, 203] on strong "September - 2025" at bounding box center [626, 203] width 192 height 27
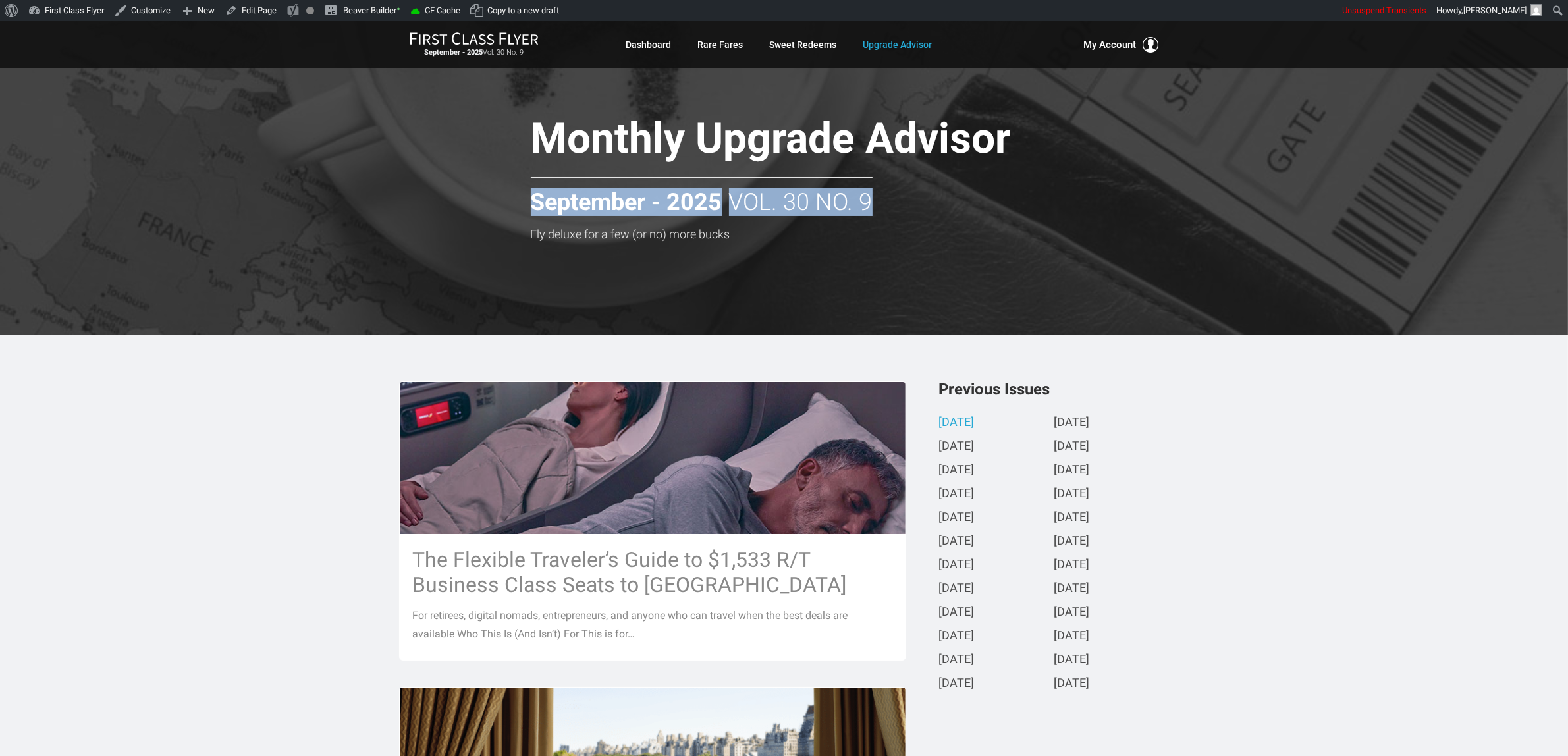
copy div "September - 2025 Vol. 30 No. 9"
click at [827, 134] on h1 "Monthly Upgrade Advisor" at bounding box center [817, 141] width 573 height 50
